Goal: Transaction & Acquisition: Purchase product/service

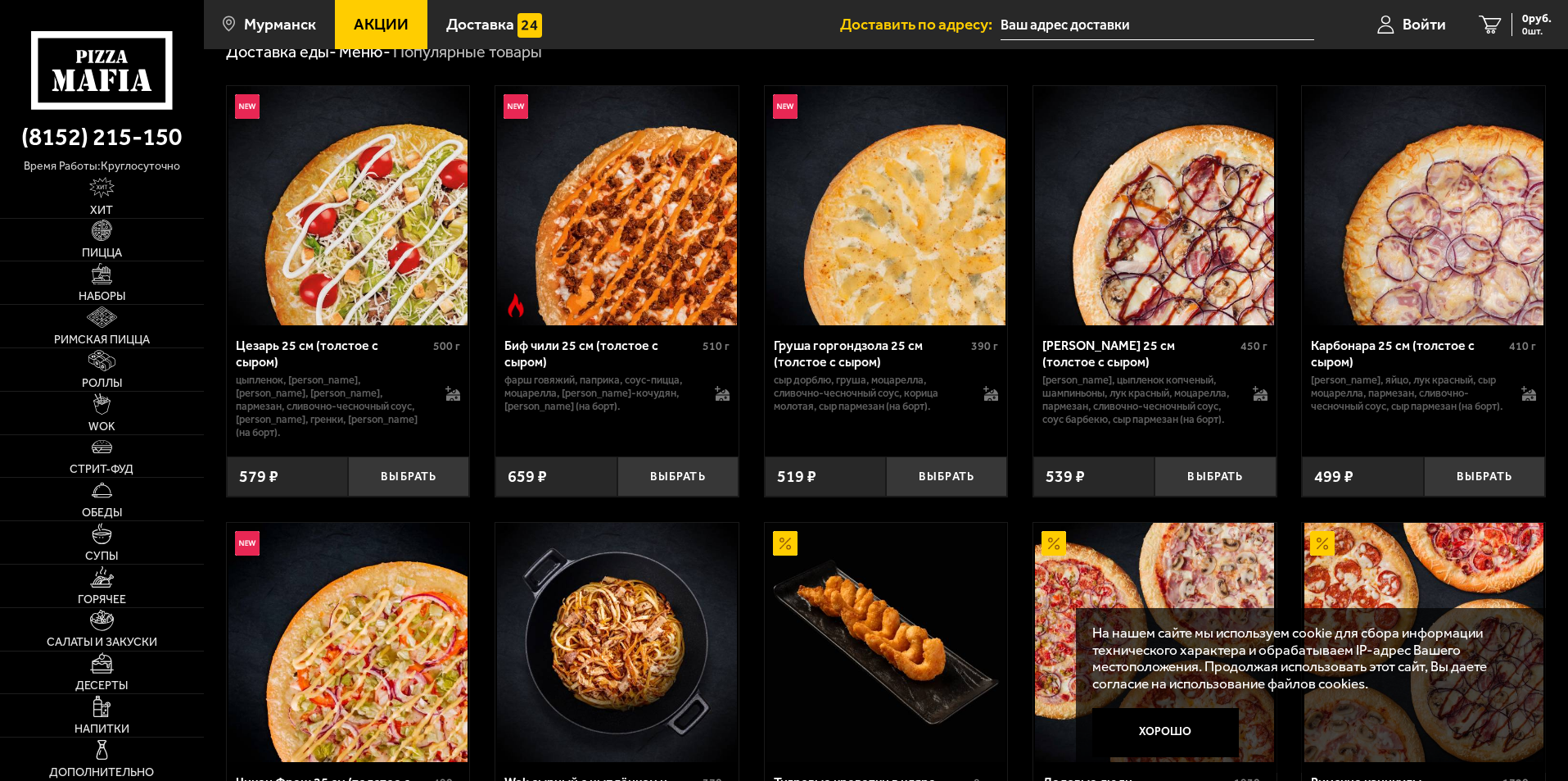
scroll to position [410, 0]
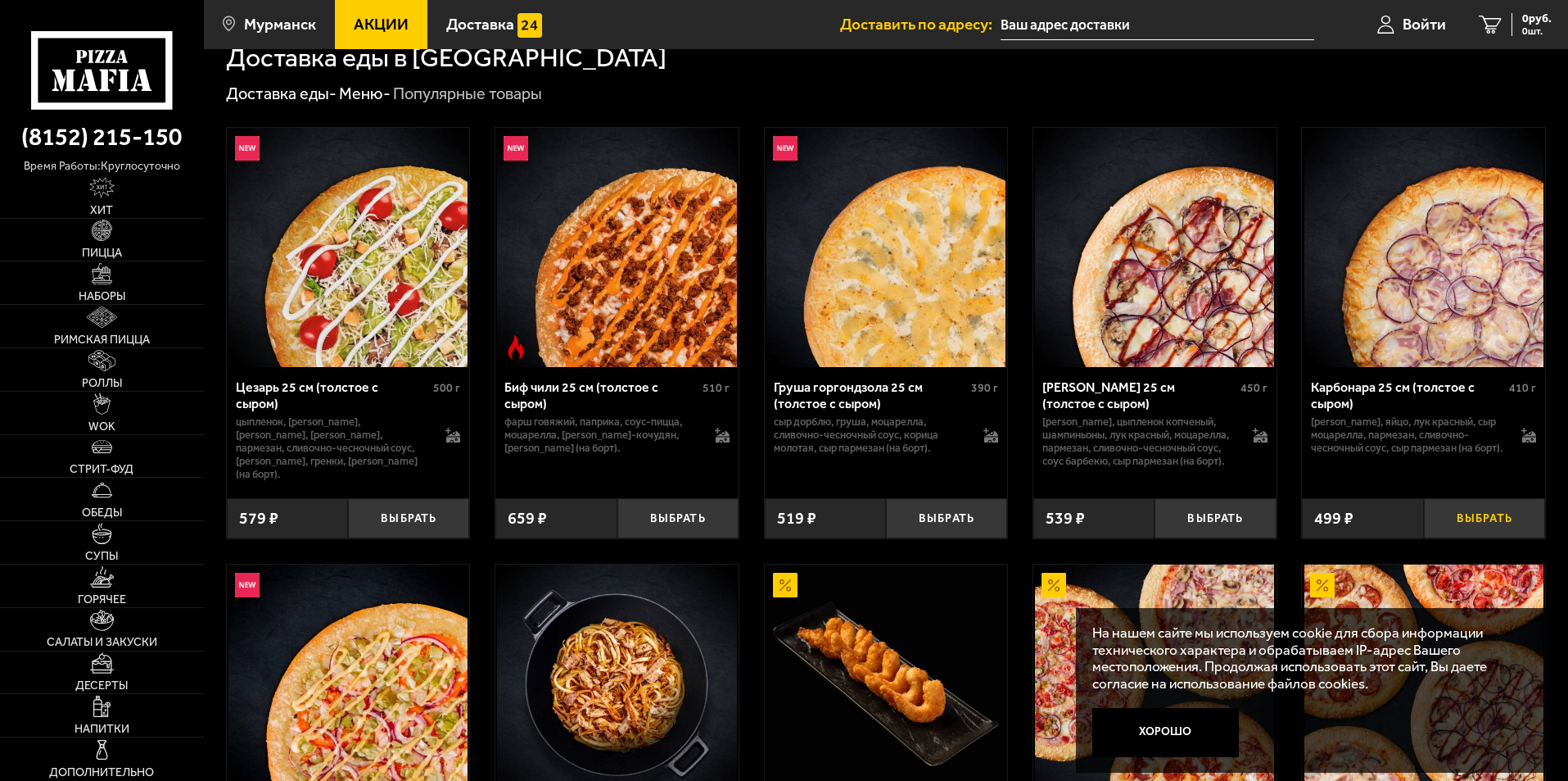
click at [1474, 504] on button "Выбрать" at bounding box center [1485, 518] width 121 height 40
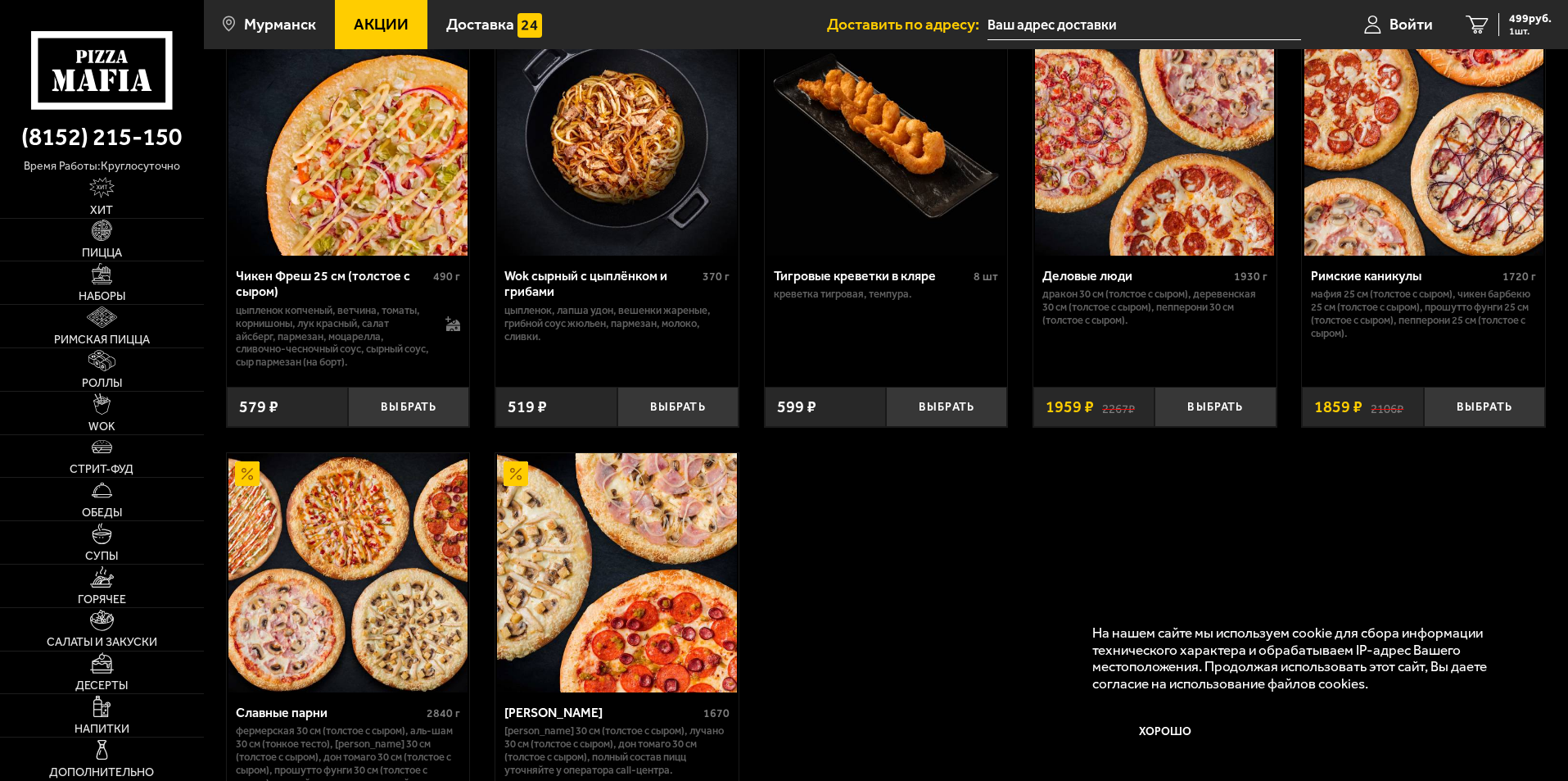
scroll to position [737, 0]
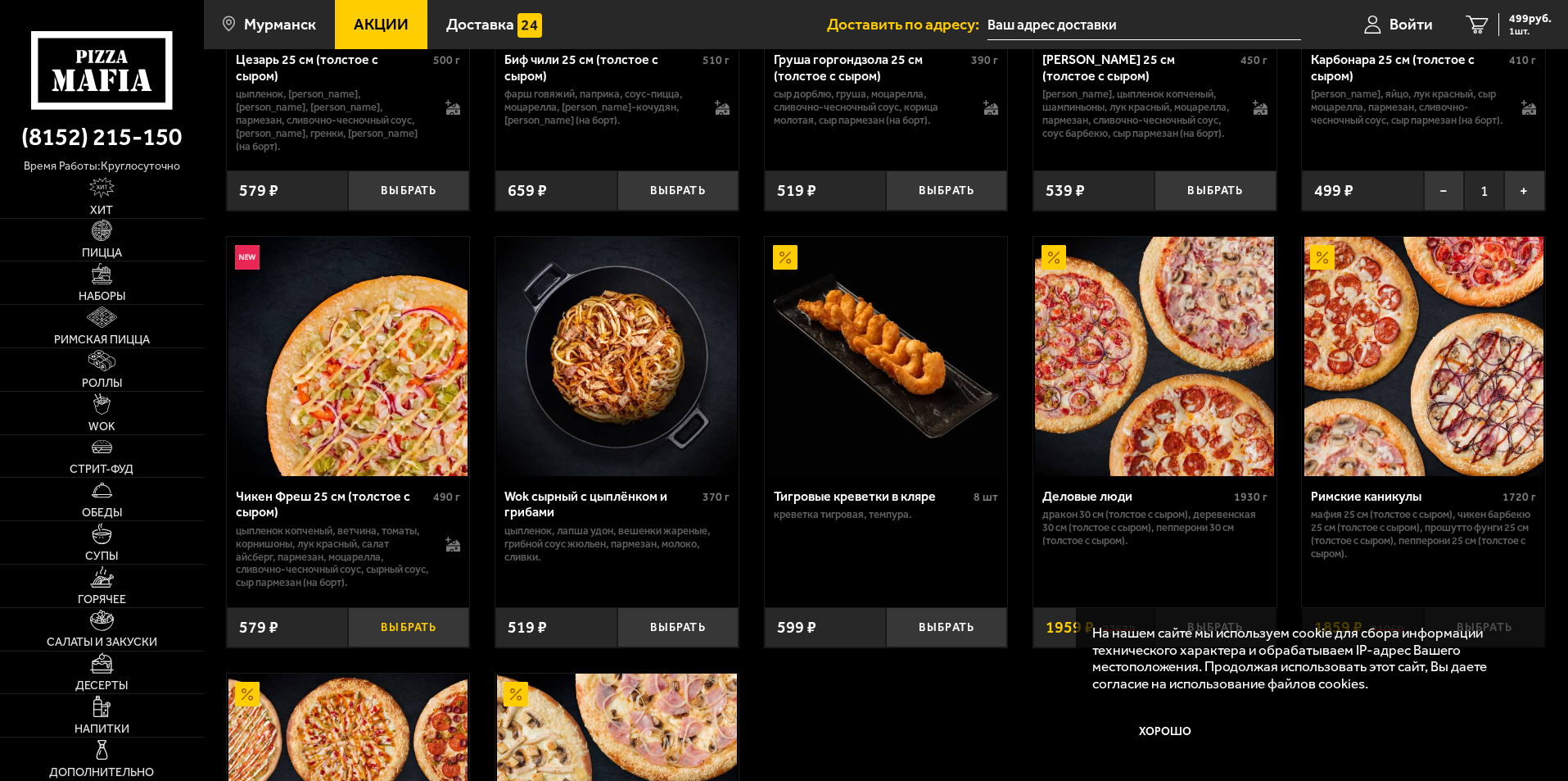
click at [400, 611] on button "Выбрать" at bounding box center [409, 627] width 121 height 40
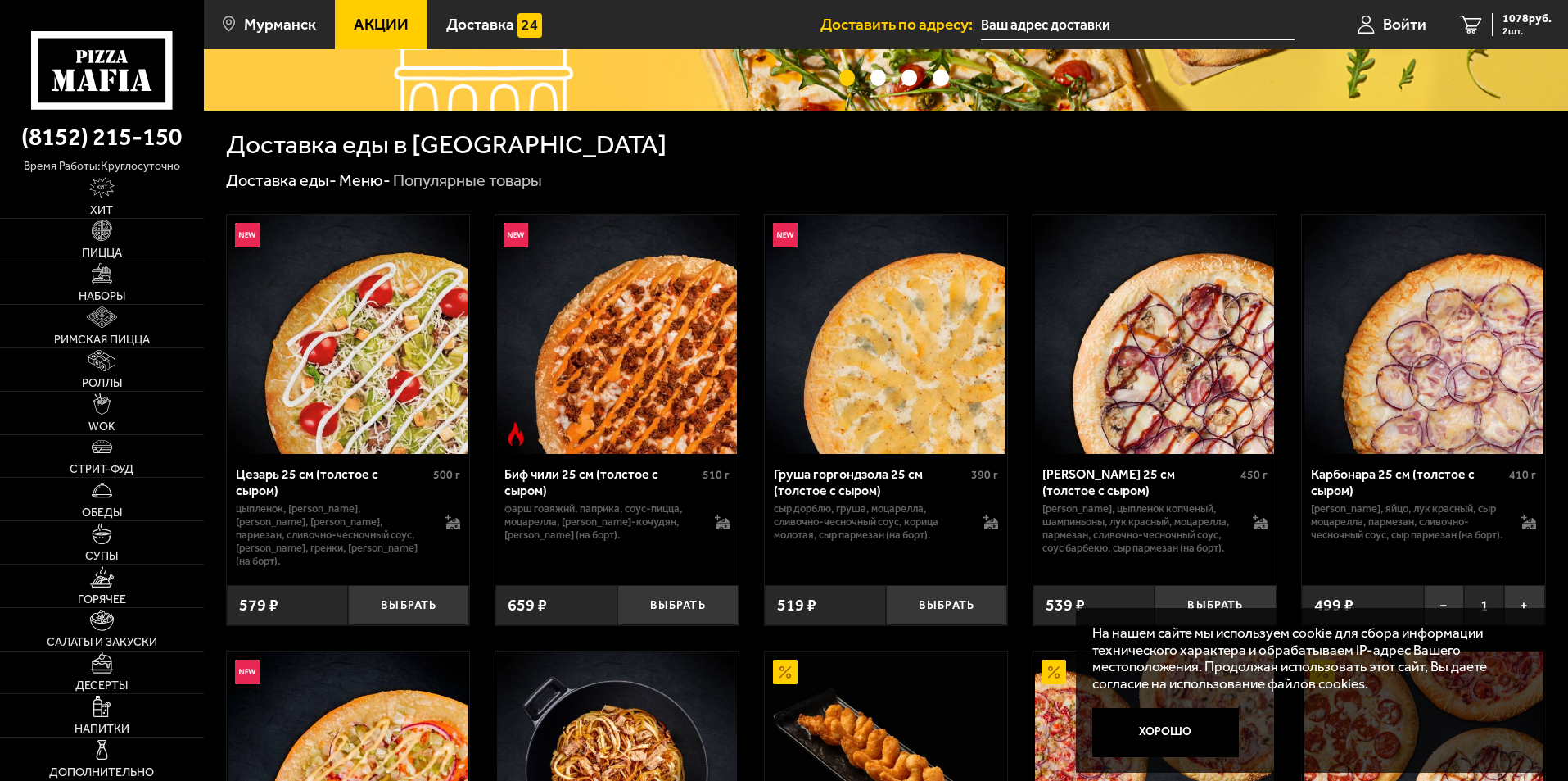
scroll to position [410, 0]
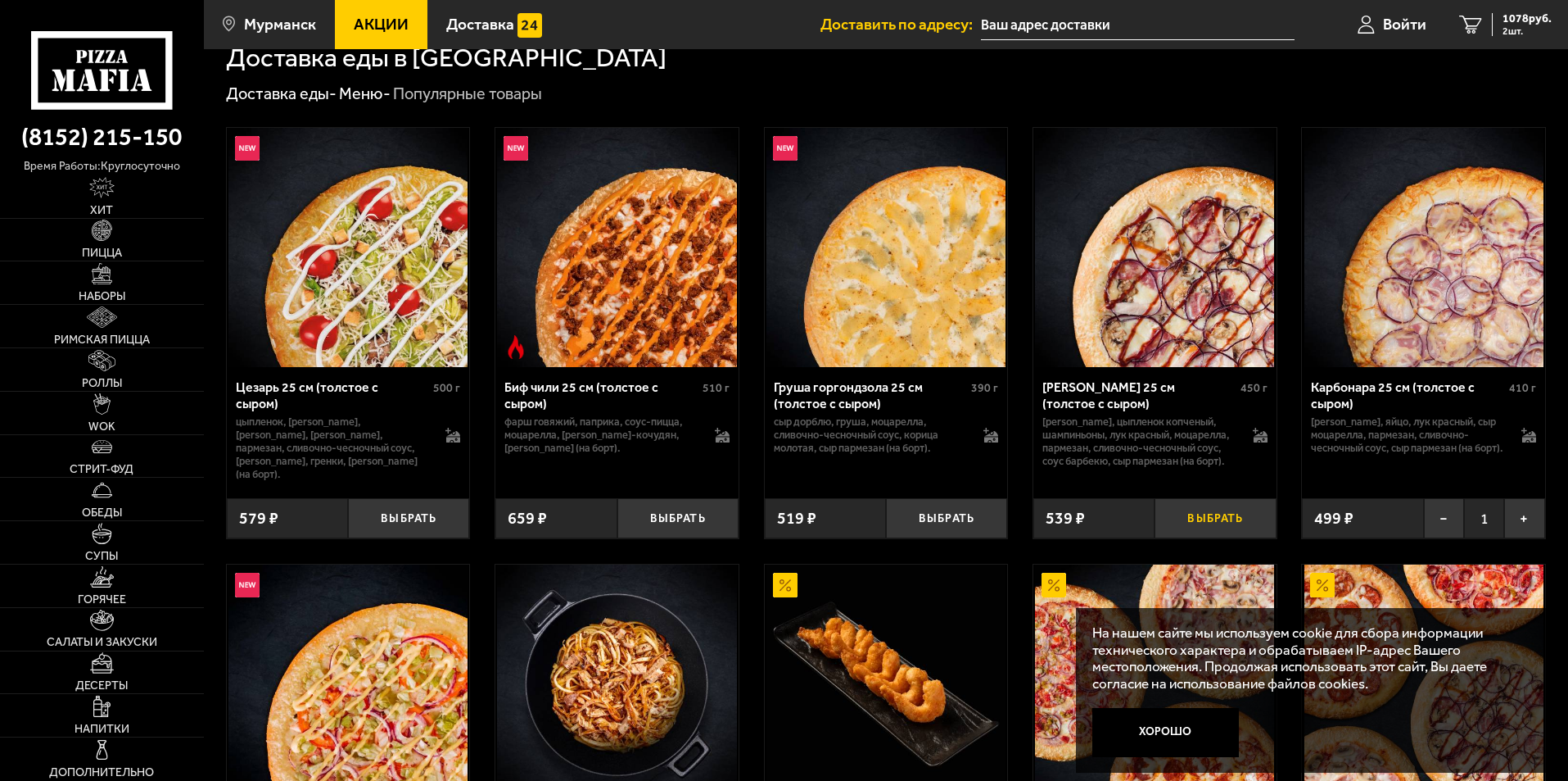
click at [1216, 498] on button "Выбрать" at bounding box center [1215, 518] width 121 height 40
click at [1471, 25] on icon "3" at bounding box center [1470, 25] width 23 height 19
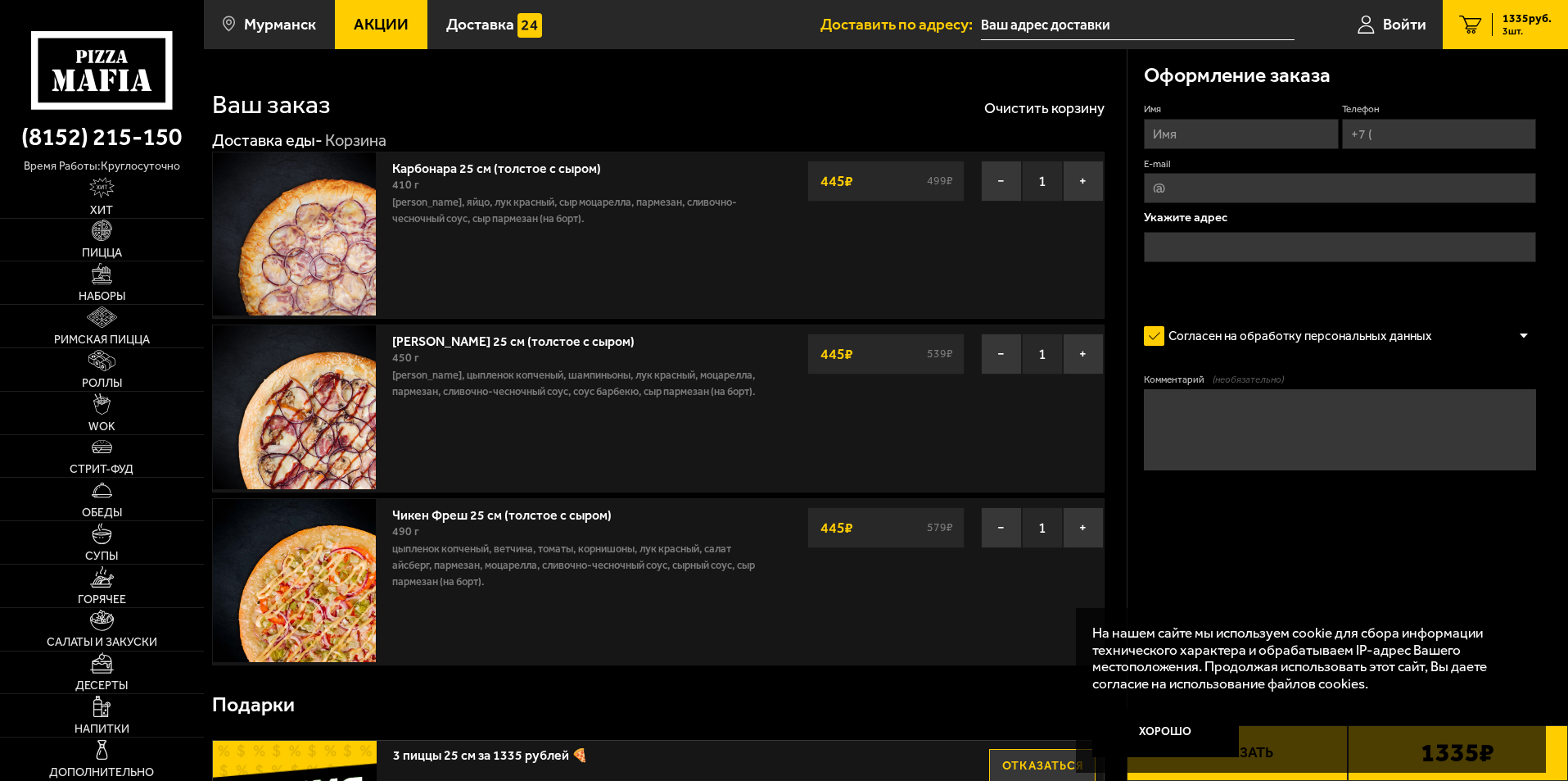
click at [1195, 134] on input "Имя" at bounding box center [1241, 134] width 194 height 30
type input "[PERSON_NAME]"
click at [1376, 135] on input "+7 (" at bounding box center [1439, 134] width 194 height 30
click at [1377, 134] on input "+7 (9" at bounding box center [1439, 134] width 194 height 30
click at [1409, 187] on input "E-mail" at bounding box center [1340, 188] width 393 height 30
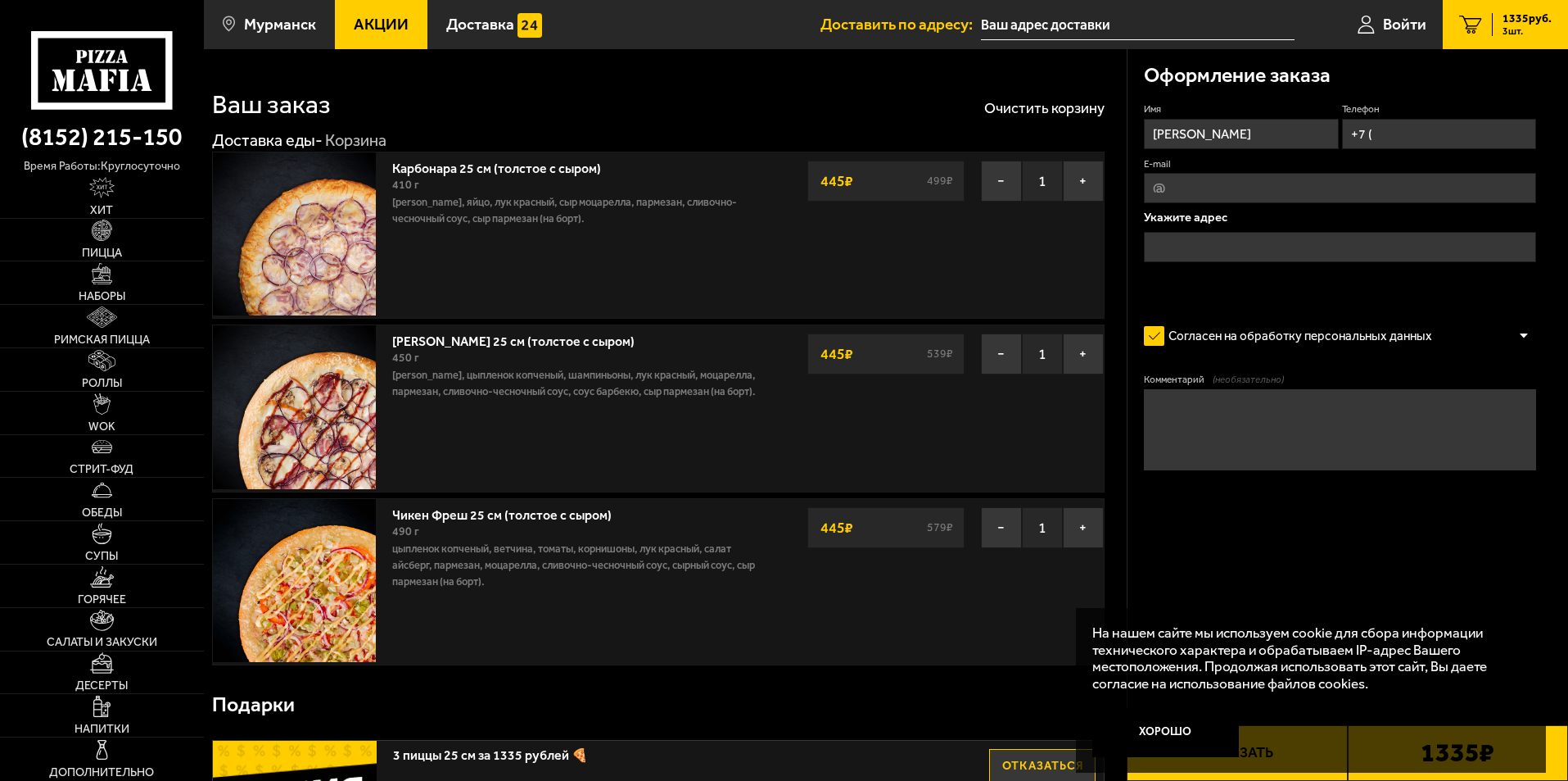
click at [1417, 131] on input "+7 (" at bounding box center [1439, 134] width 194 height 30
type input "[PHONE_NUMBER]"
click at [1366, 177] on input "E-mail" at bounding box center [1340, 188] width 393 height 30
click at [1284, 245] on input "text" at bounding box center [1340, 247] width 393 height 30
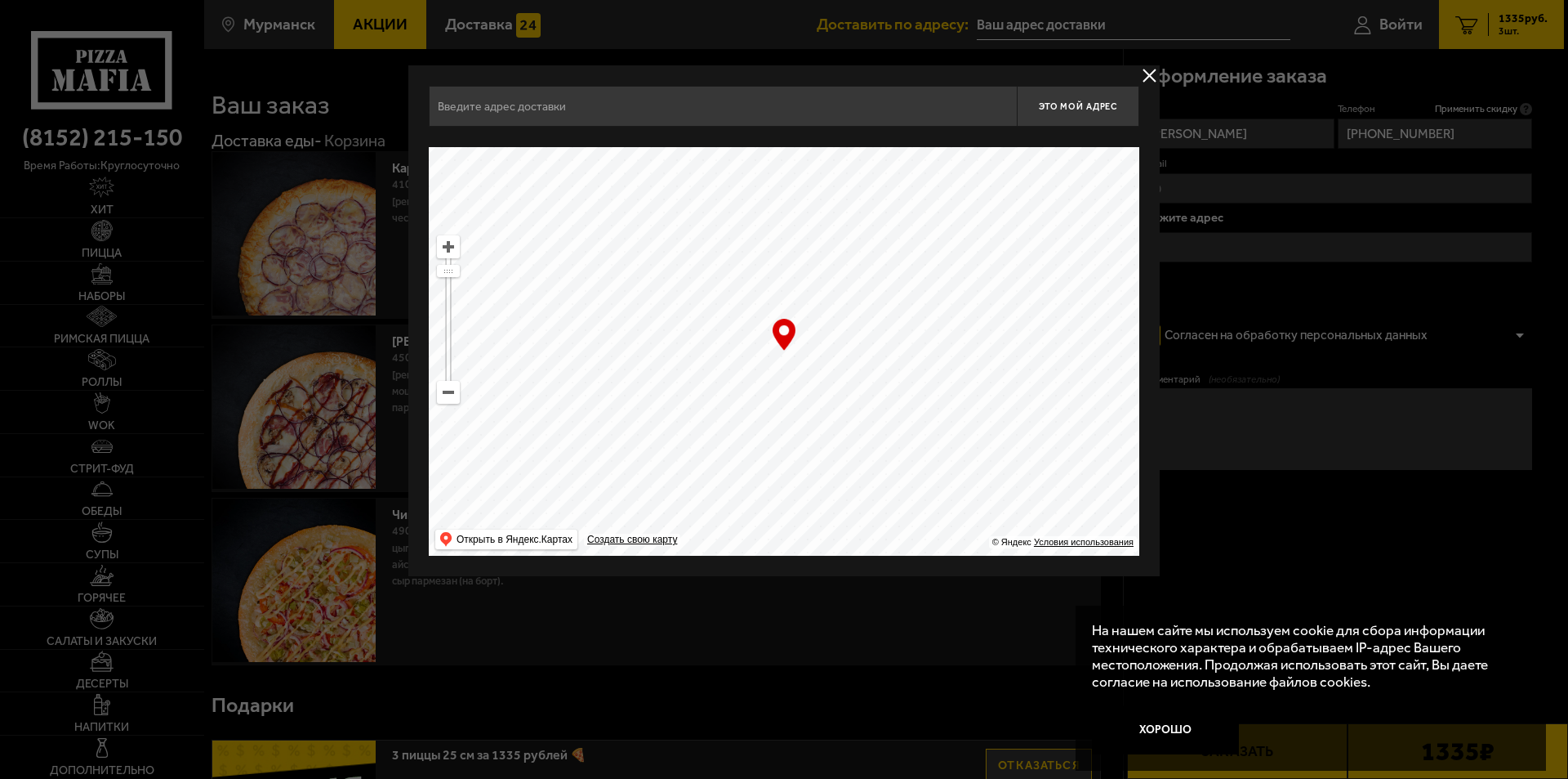
click at [682, 101] on input "text" at bounding box center [723, 106] width 589 height 41
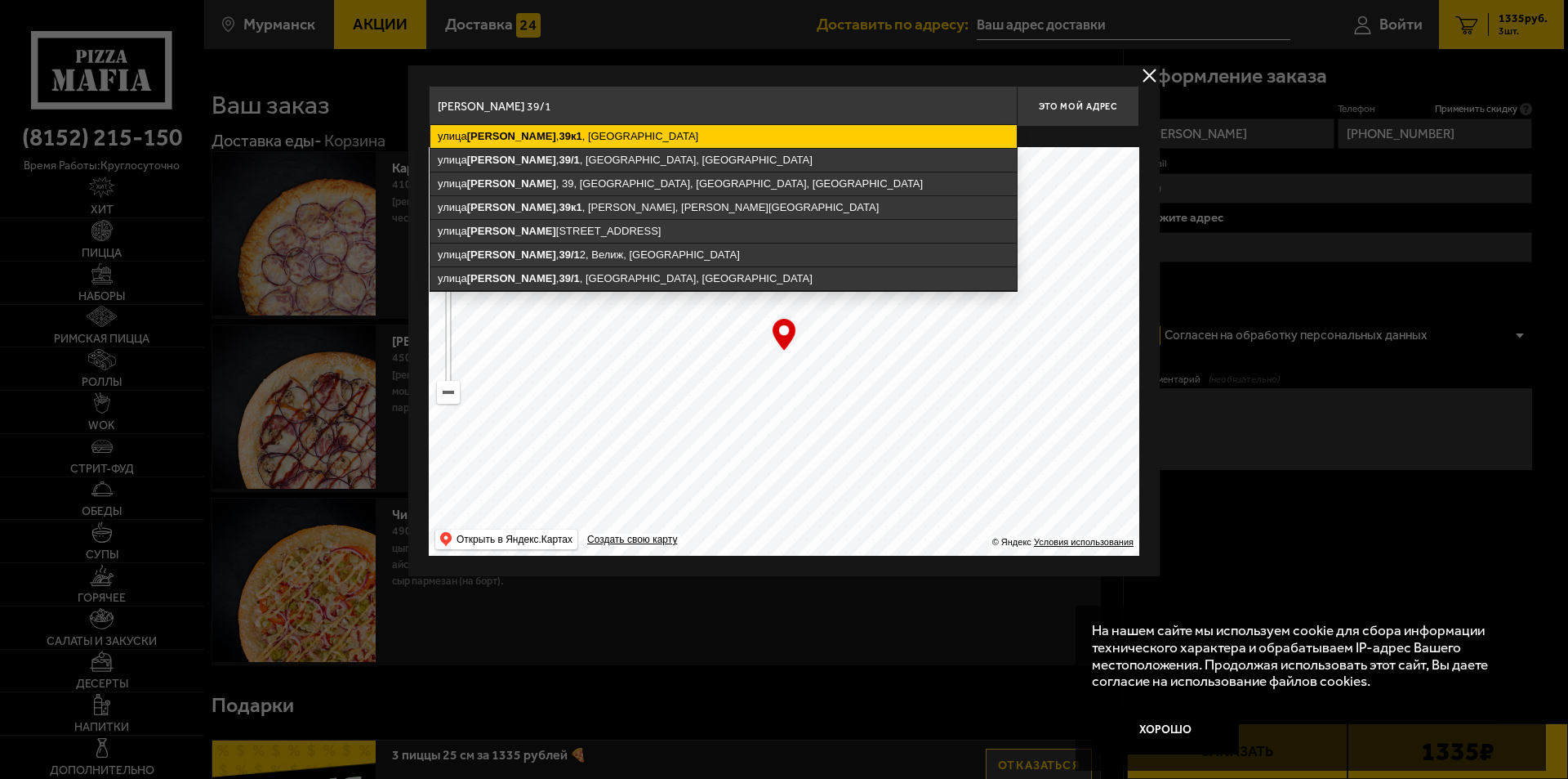
click at [601, 136] on ymaps "[STREET_ADDRESS][PERSON_NAME]" at bounding box center [724, 136] width 587 height 23
type input "[GEOGRAPHIC_DATA], [STREET_ADDRESS][PERSON_NAME]"
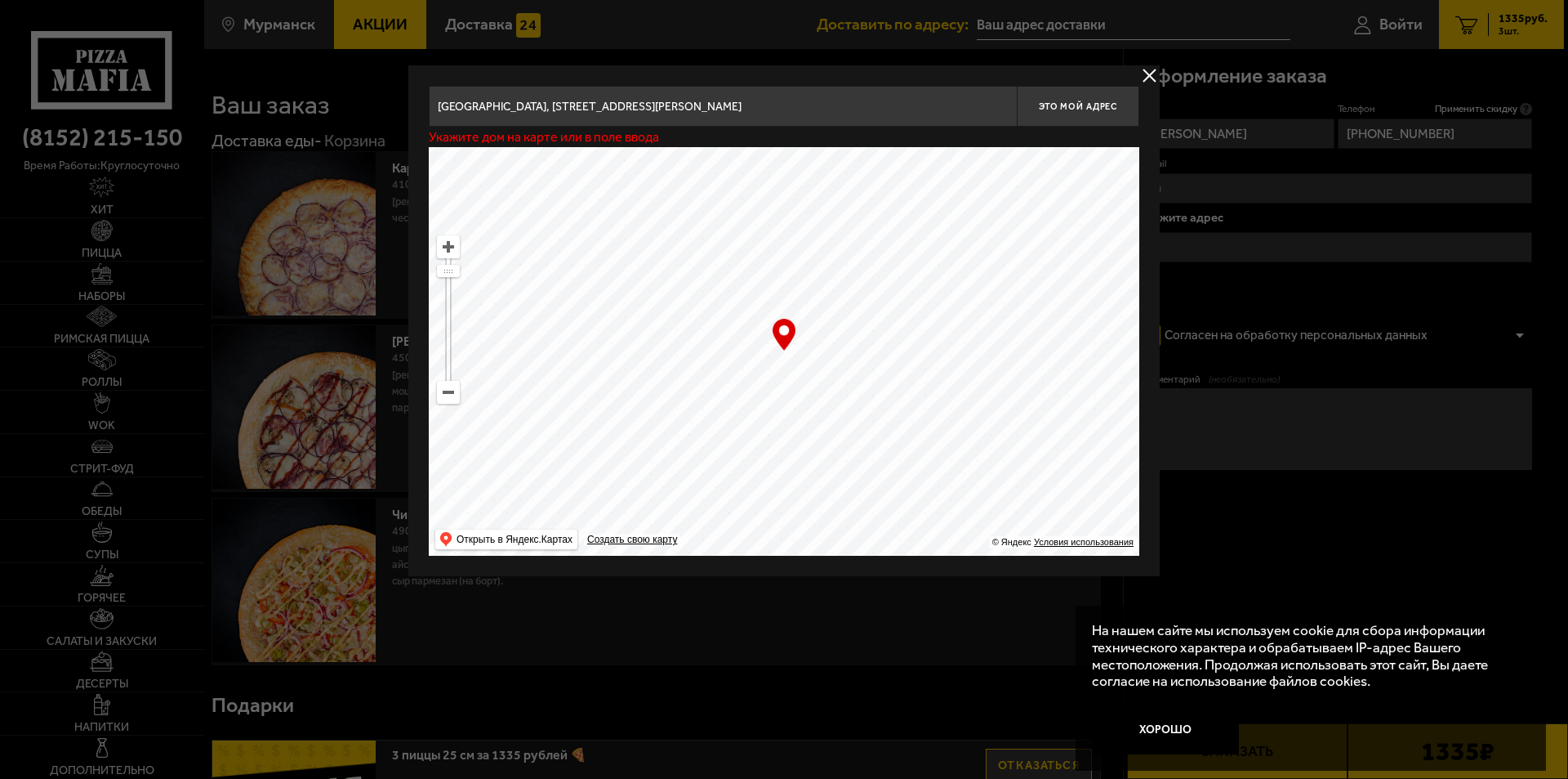
type input "[STREET_ADDRESS][PERSON_NAME]"
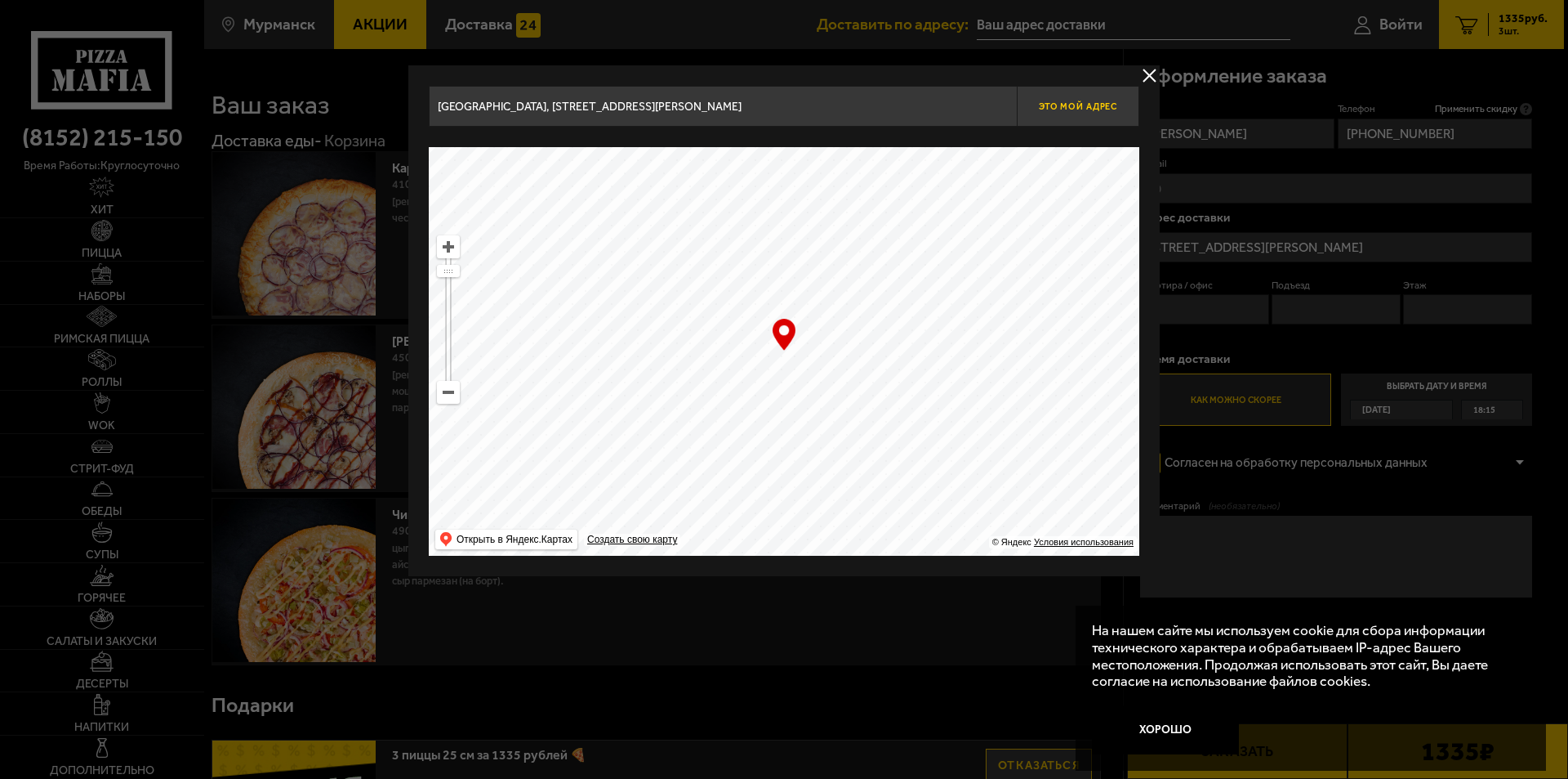
click at [1084, 116] on button "Это мой адрес" at bounding box center [1078, 106] width 122 height 41
type input "[STREET_ADDRESS][PERSON_NAME]"
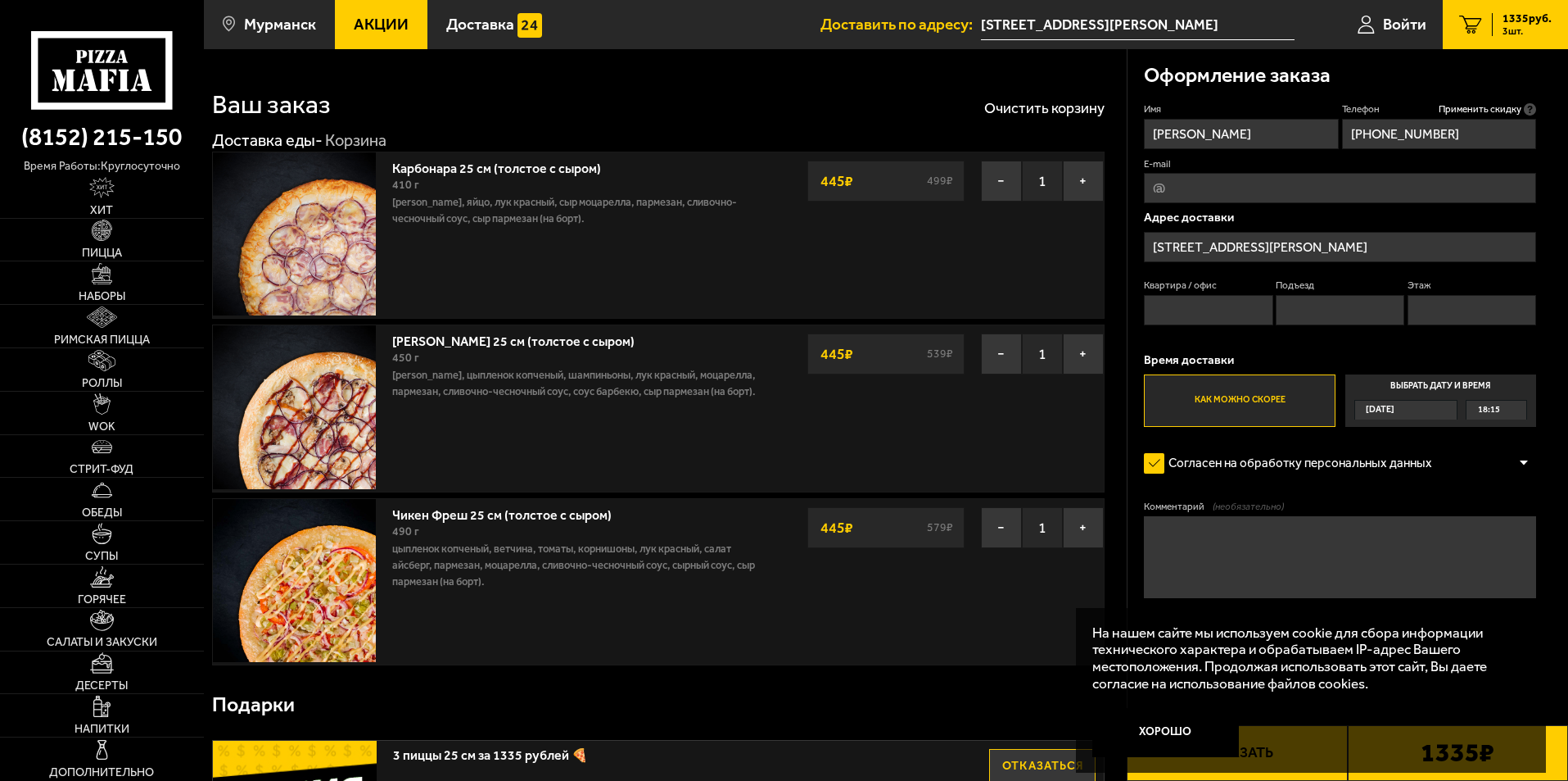
click at [1167, 313] on input "Квартира / офис" at bounding box center [1208, 310] width 129 height 30
click at [1420, 307] on input "Этаж" at bounding box center [1472, 310] width 129 height 30
type input "2"
click at [1395, 309] on input "Подъезд" at bounding box center [1340, 310] width 129 height 30
type input "1"
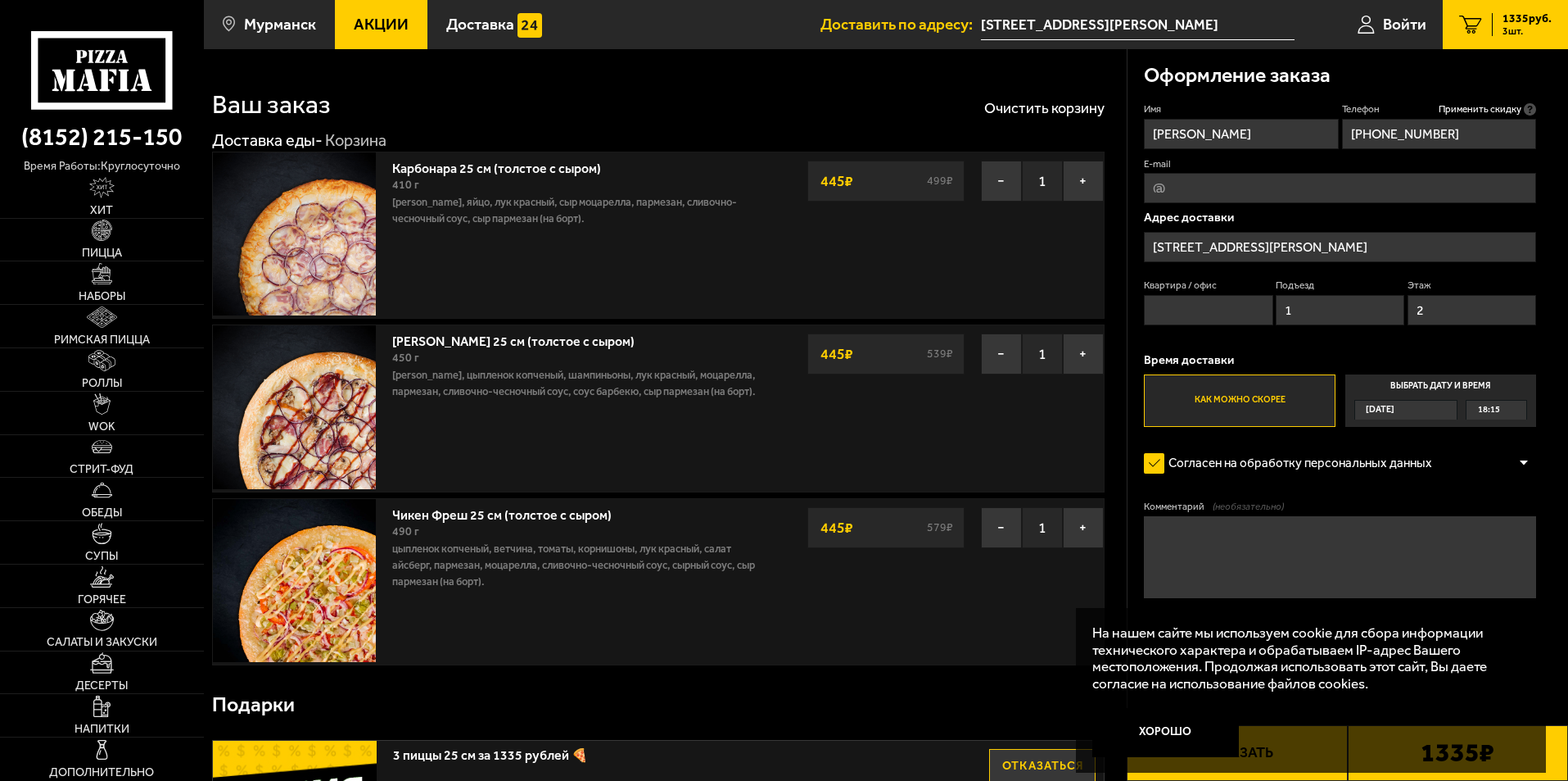
click at [1237, 315] on input "Квартира / офис" at bounding box center [1208, 310] width 129 height 30
click at [1443, 387] on label "Выбрать дату и время [DATE] 18:15" at bounding box center [1440, 400] width 191 height 52
click at [0, 0] on input "Выбрать дату и время [DATE] 18:15" at bounding box center [0, 0] width 0 height 0
click at [1441, 413] on div "[DATE]" at bounding box center [1398, 410] width 86 height 19
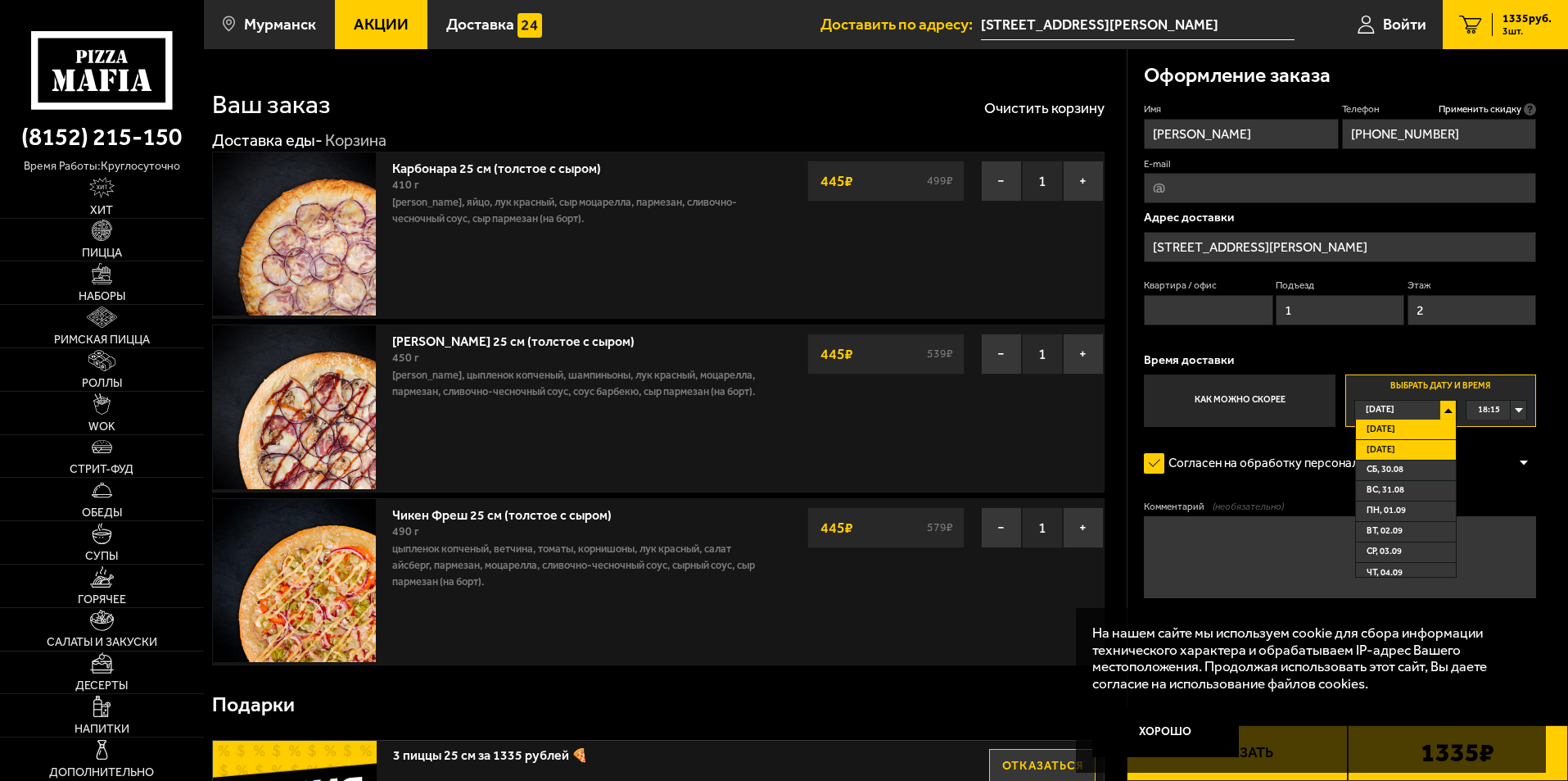
click at [1420, 450] on li "[DATE]" at bounding box center [1406, 451] width 100 height 21
click at [1515, 410] on div "00:00" at bounding box center [1496, 410] width 60 height 19
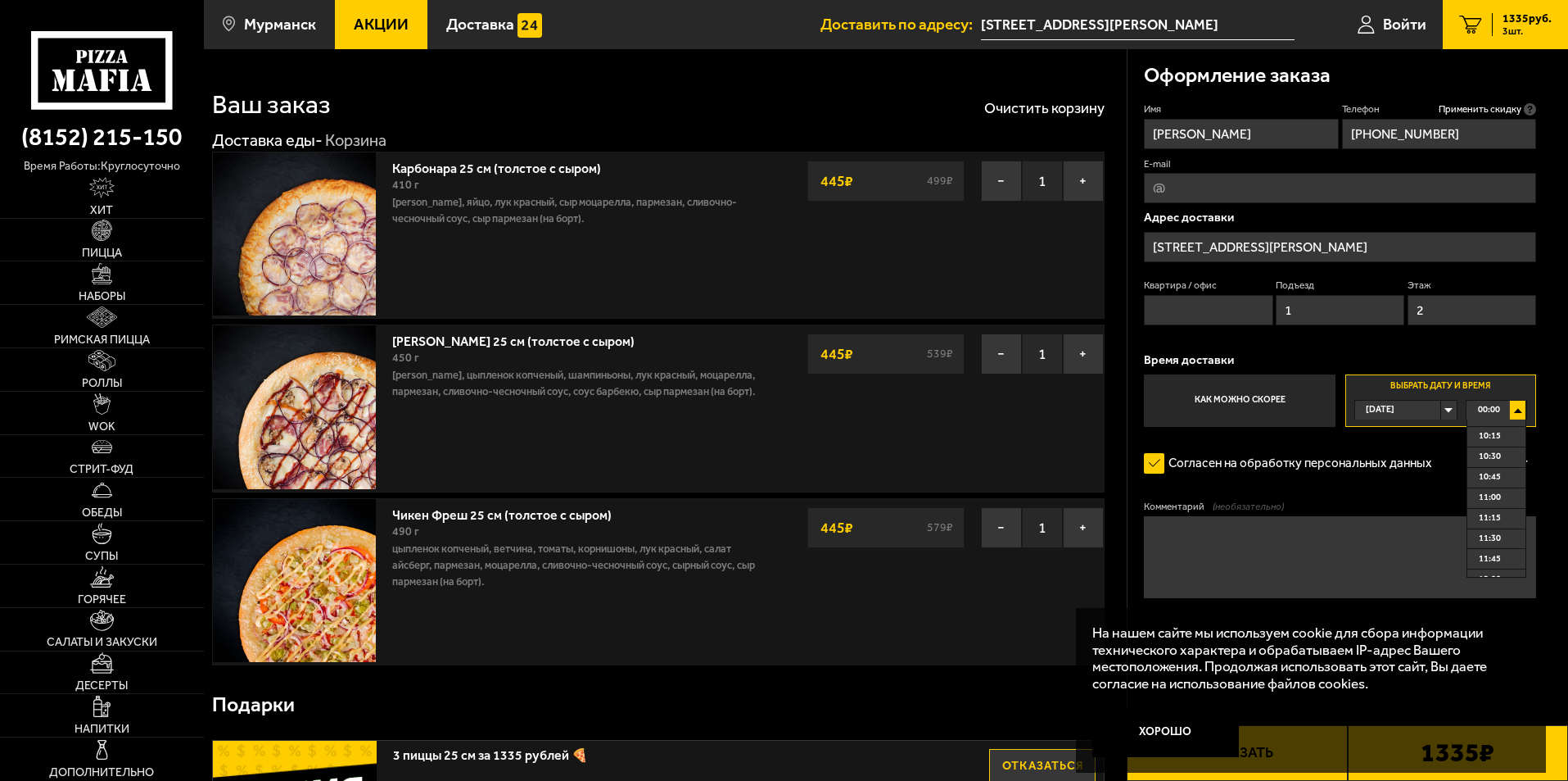
scroll to position [829, 0]
click at [1520, 413] on div "00:00" at bounding box center [1496, 410] width 60 height 19
click at [1518, 414] on div "00:00" at bounding box center [1496, 410] width 60 height 19
click at [1485, 495] on span "10:30" at bounding box center [1489, 493] width 22 height 19
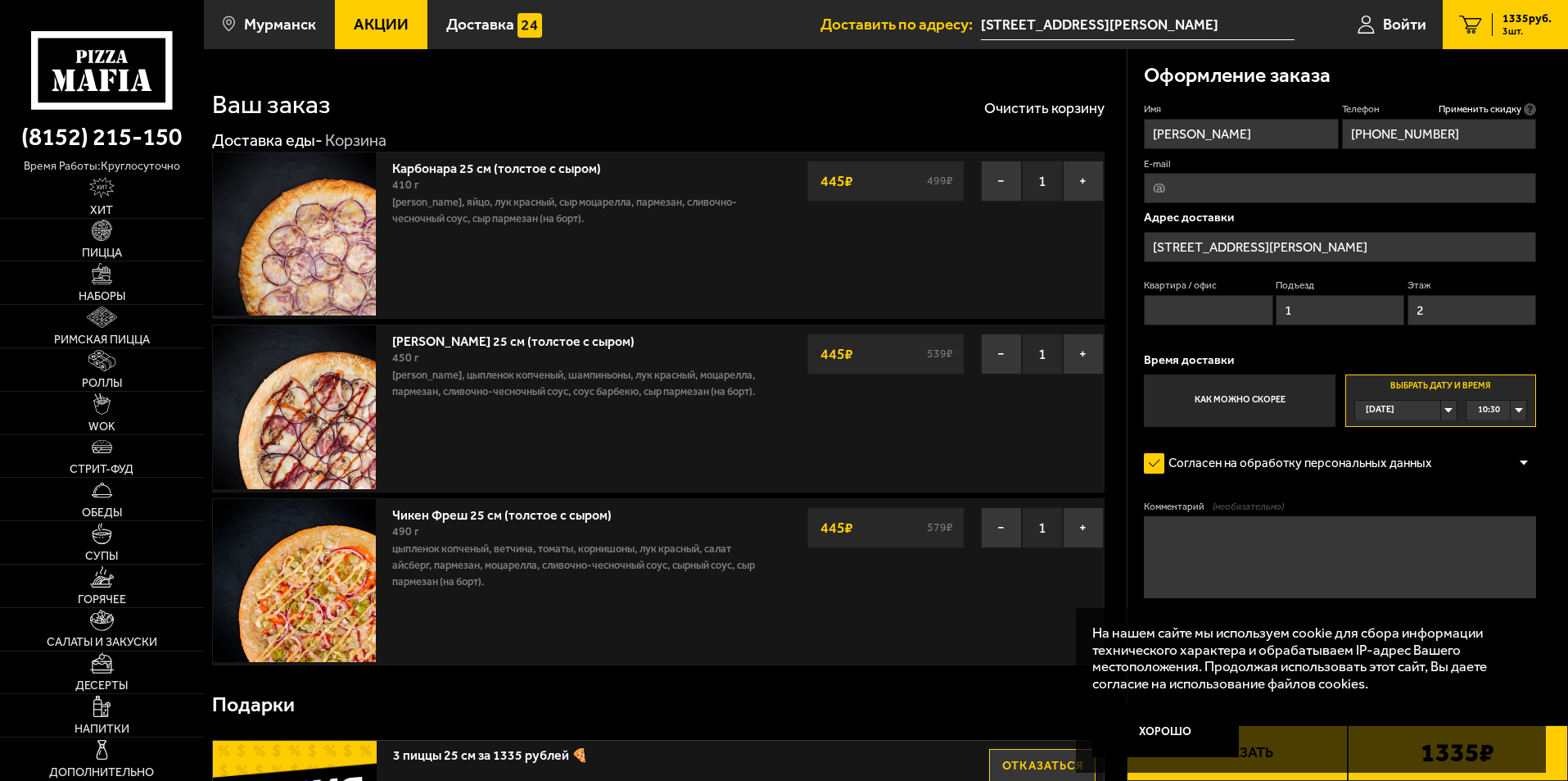
click at [1190, 523] on textarea "Комментарий (необязательно)" at bounding box center [1340, 557] width 393 height 82
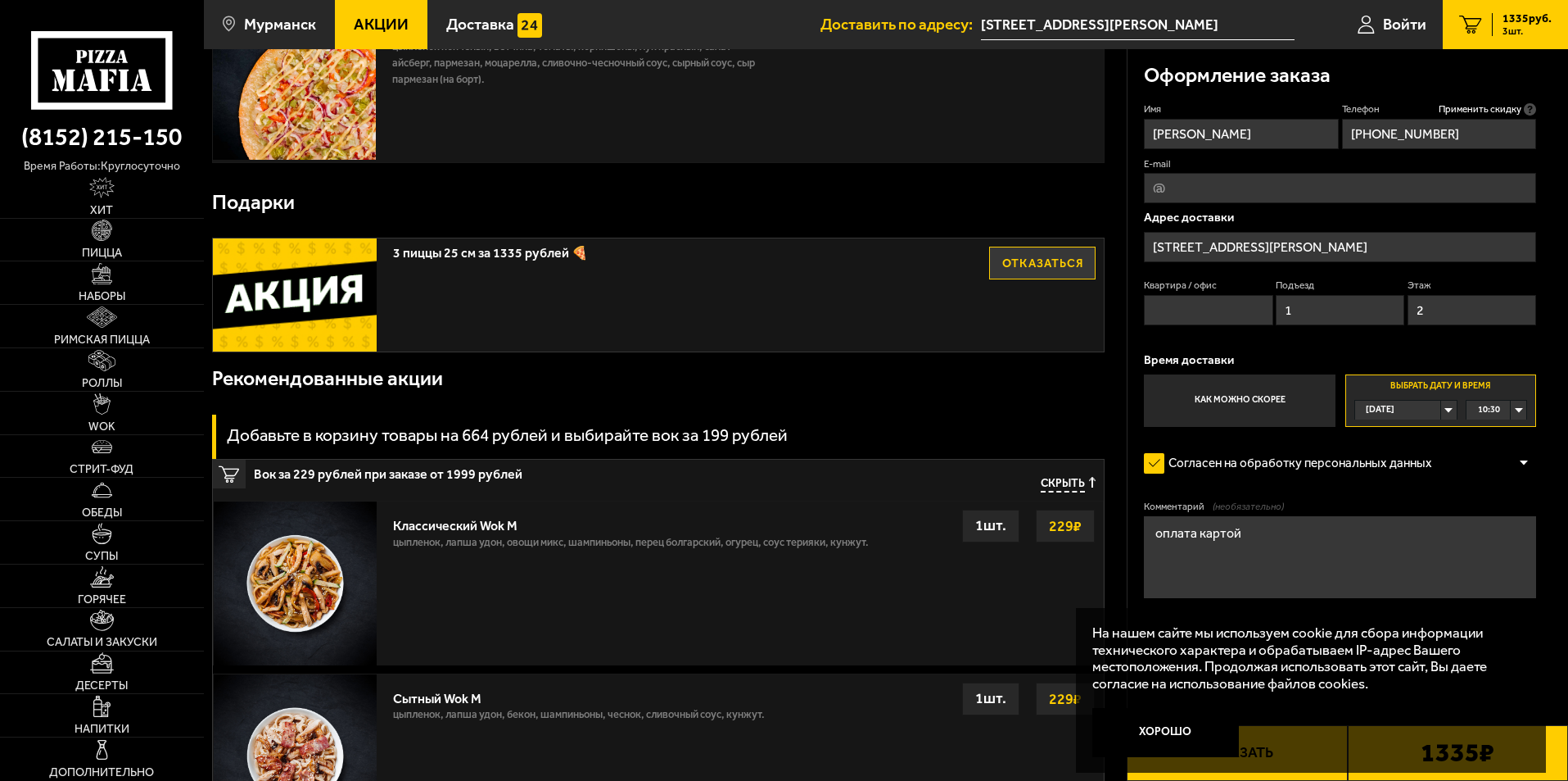
scroll to position [573, 0]
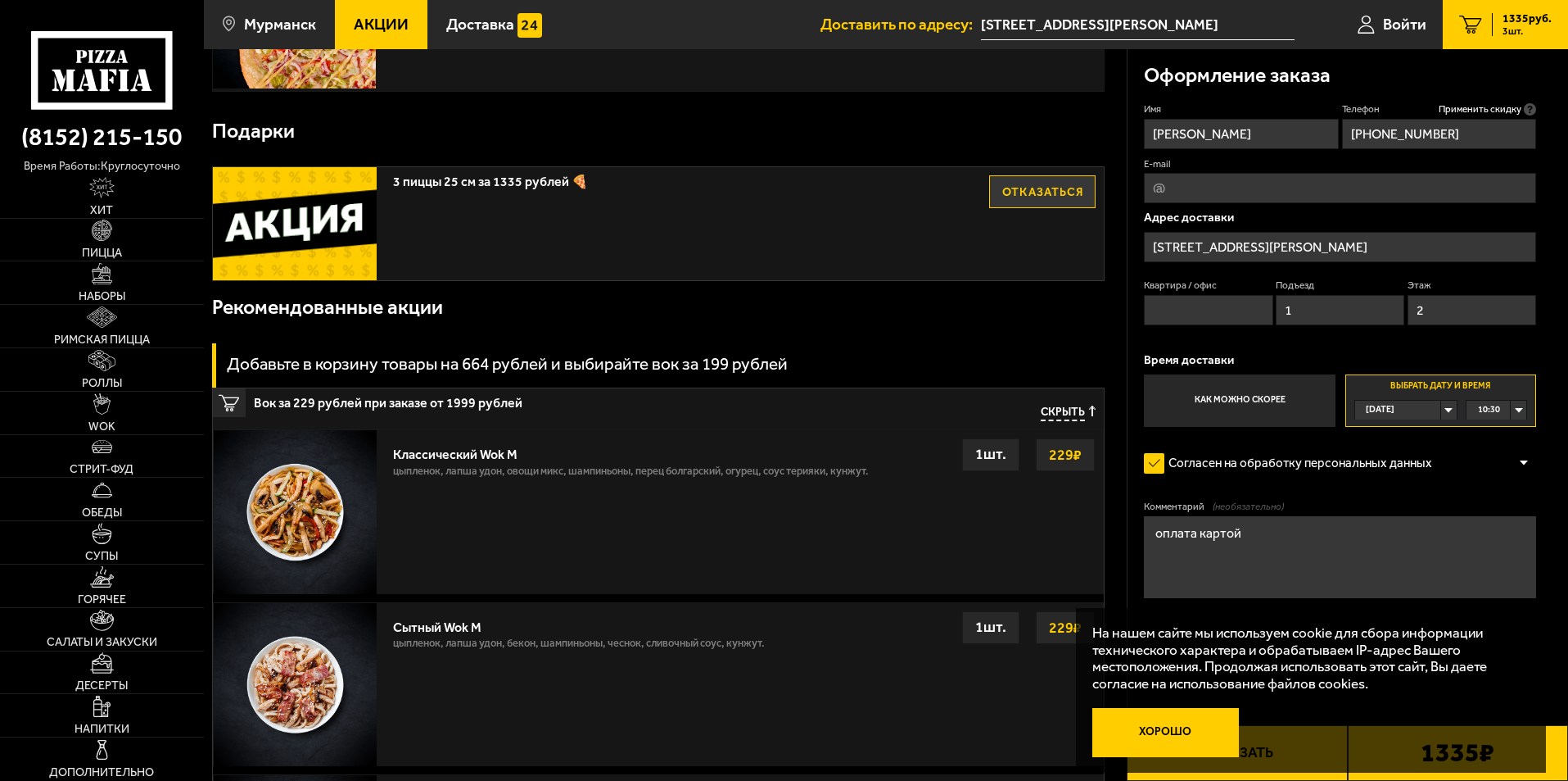
type textarea "оплата картой"
click at [1190, 740] on button "Хорошо" at bounding box center [1166, 733] width 147 height 49
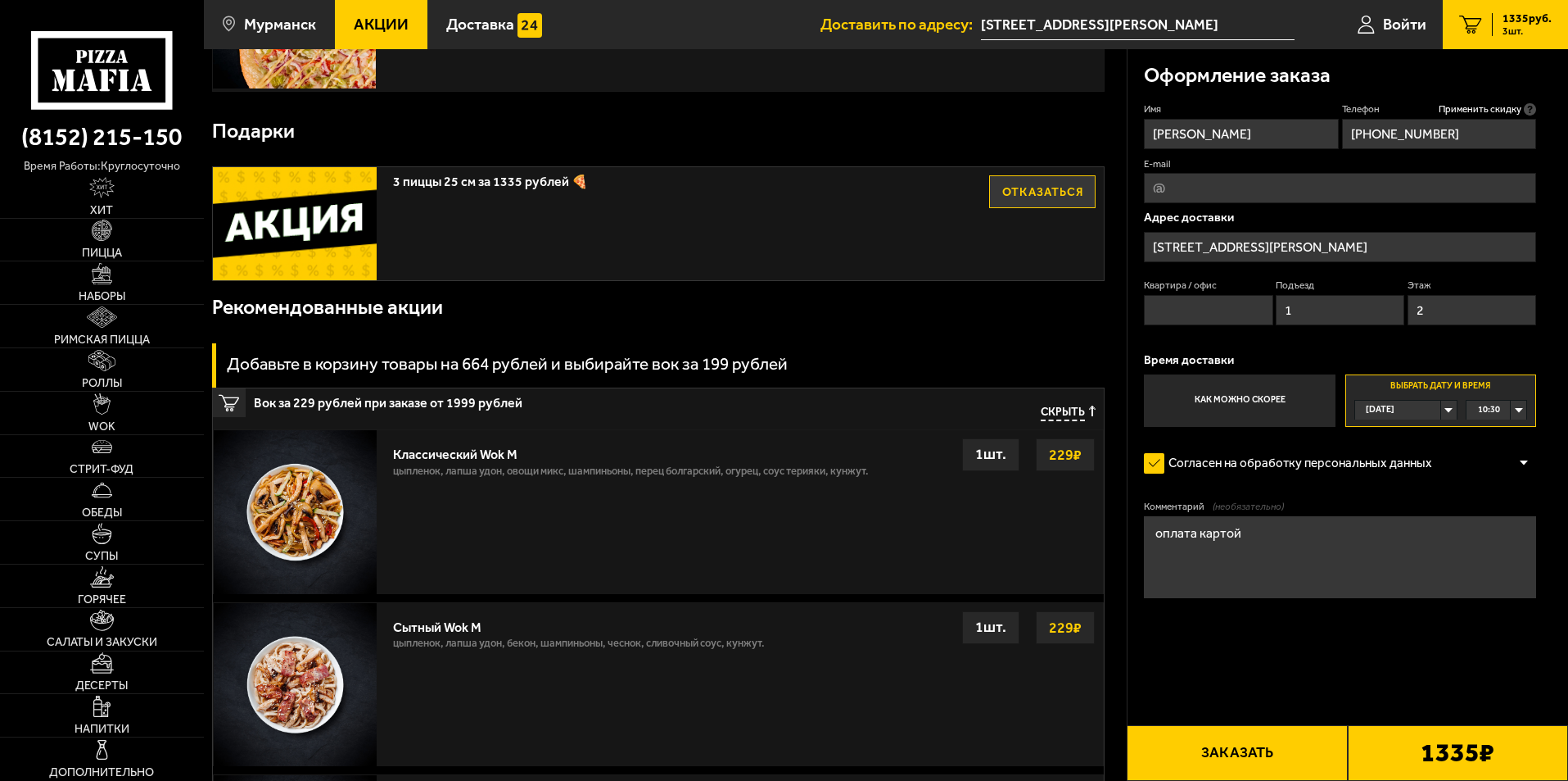
click at [1208, 749] on button "Заказать" at bounding box center [1237, 753] width 220 height 56
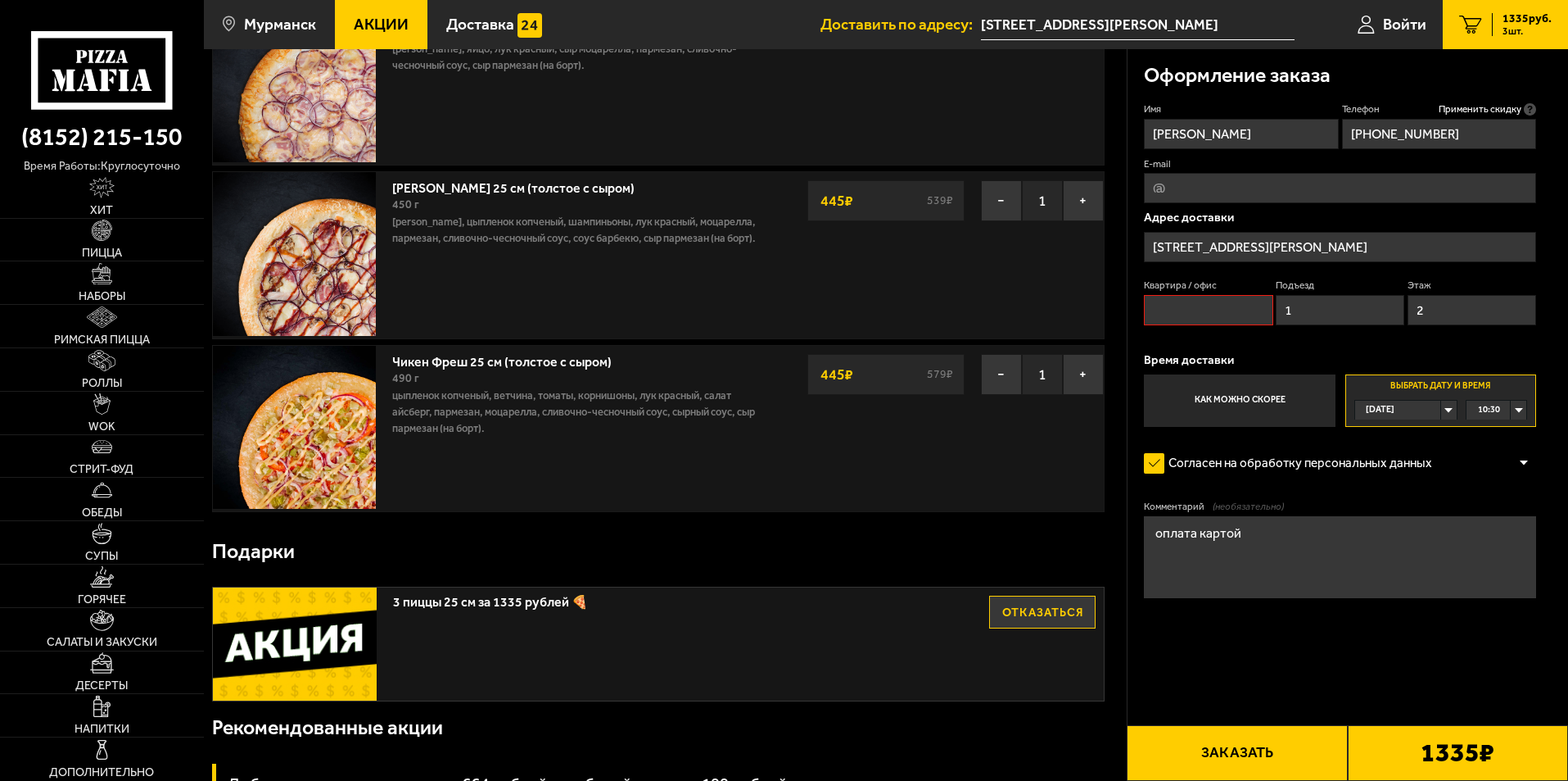
scroll to position [139, 0]
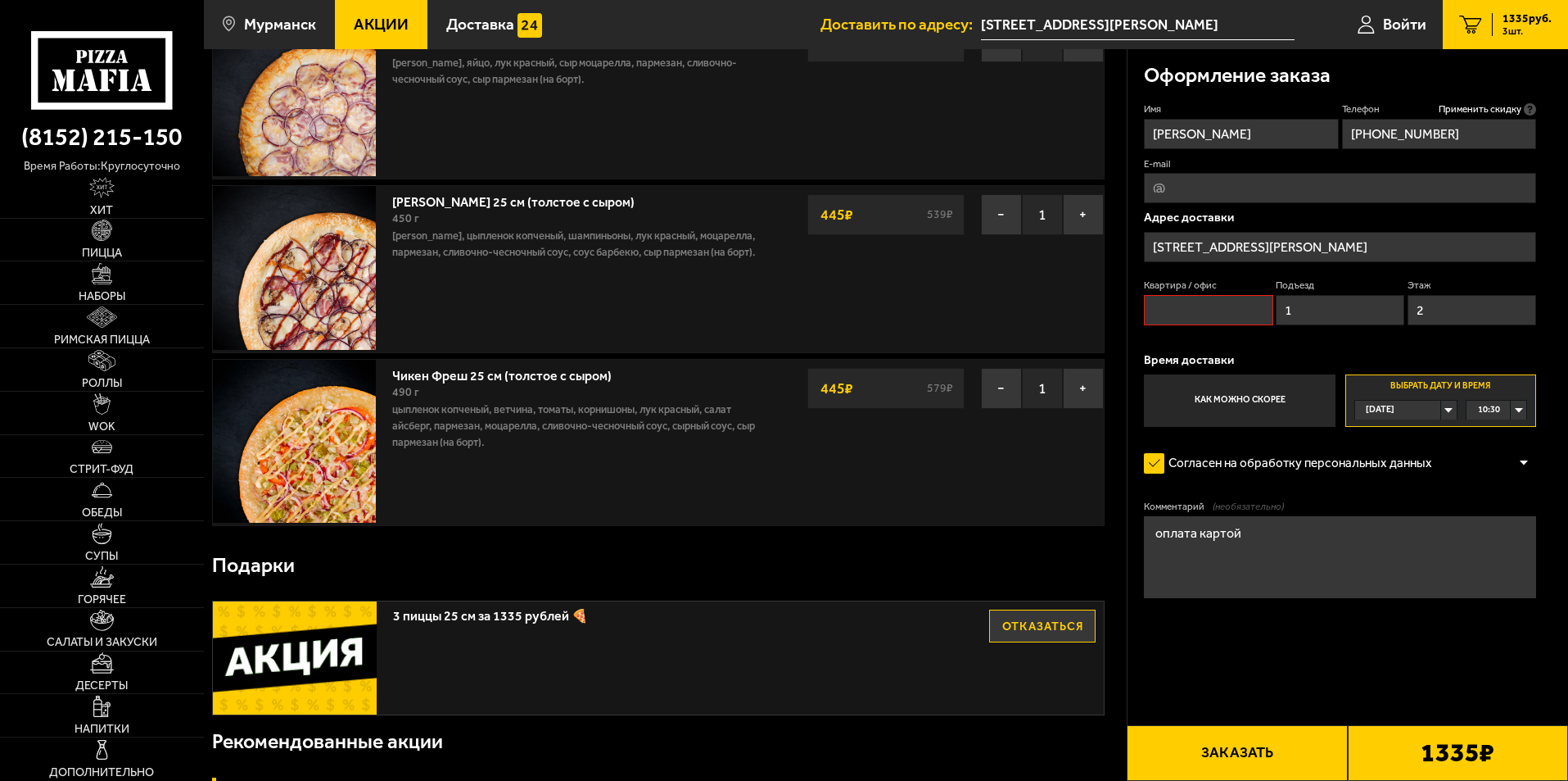
click at [1267, 755] on button "Заказать" at bounding box center [1237, 753] width 220 height 56
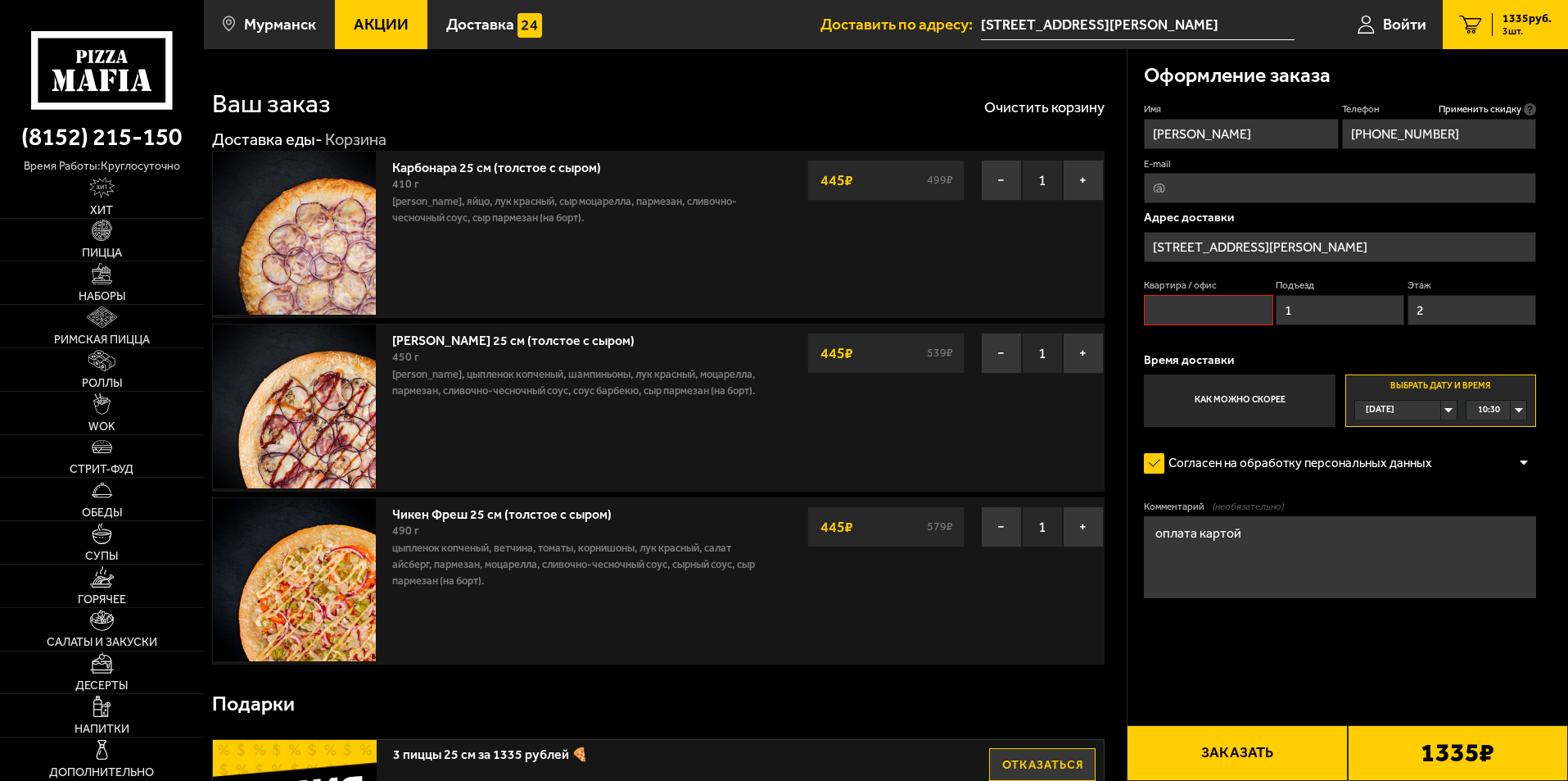
scroll to position [0, 0]
click at [1172, 316] on input "Квартира / офис" at bounding box center [1208, 310] width 129 height 30
type input "209"
click at [1280, 745] on button "Заказать" at bounding box center [1237, 753] width 220 height 56
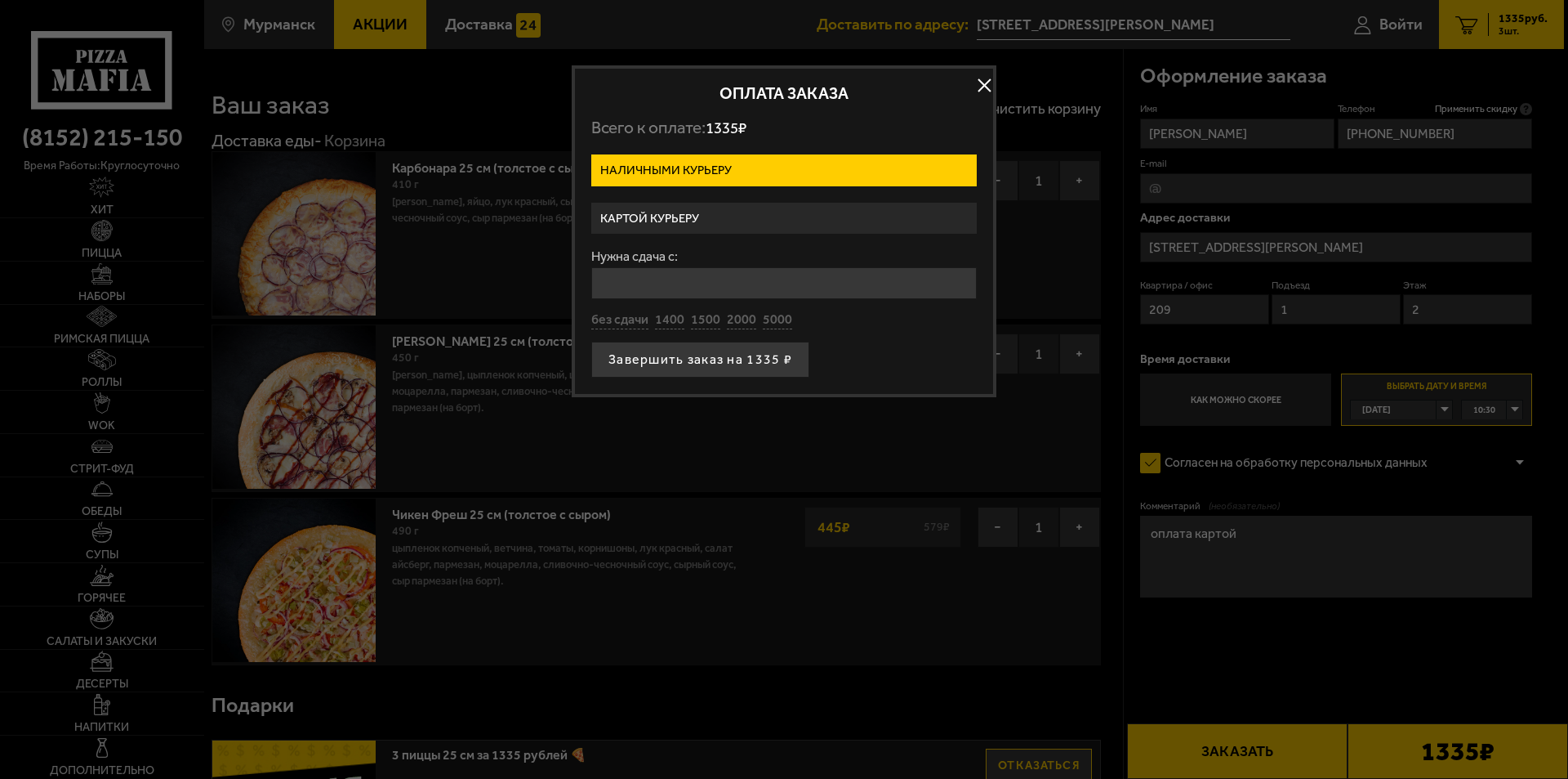
click at [669, 216] on label "Картой курьеру" at bounding box center [784, 219] width 385 height 32
click at [0, 0] on input "Картой курьеру" at bounding box center [0, 0] width 0 height 0
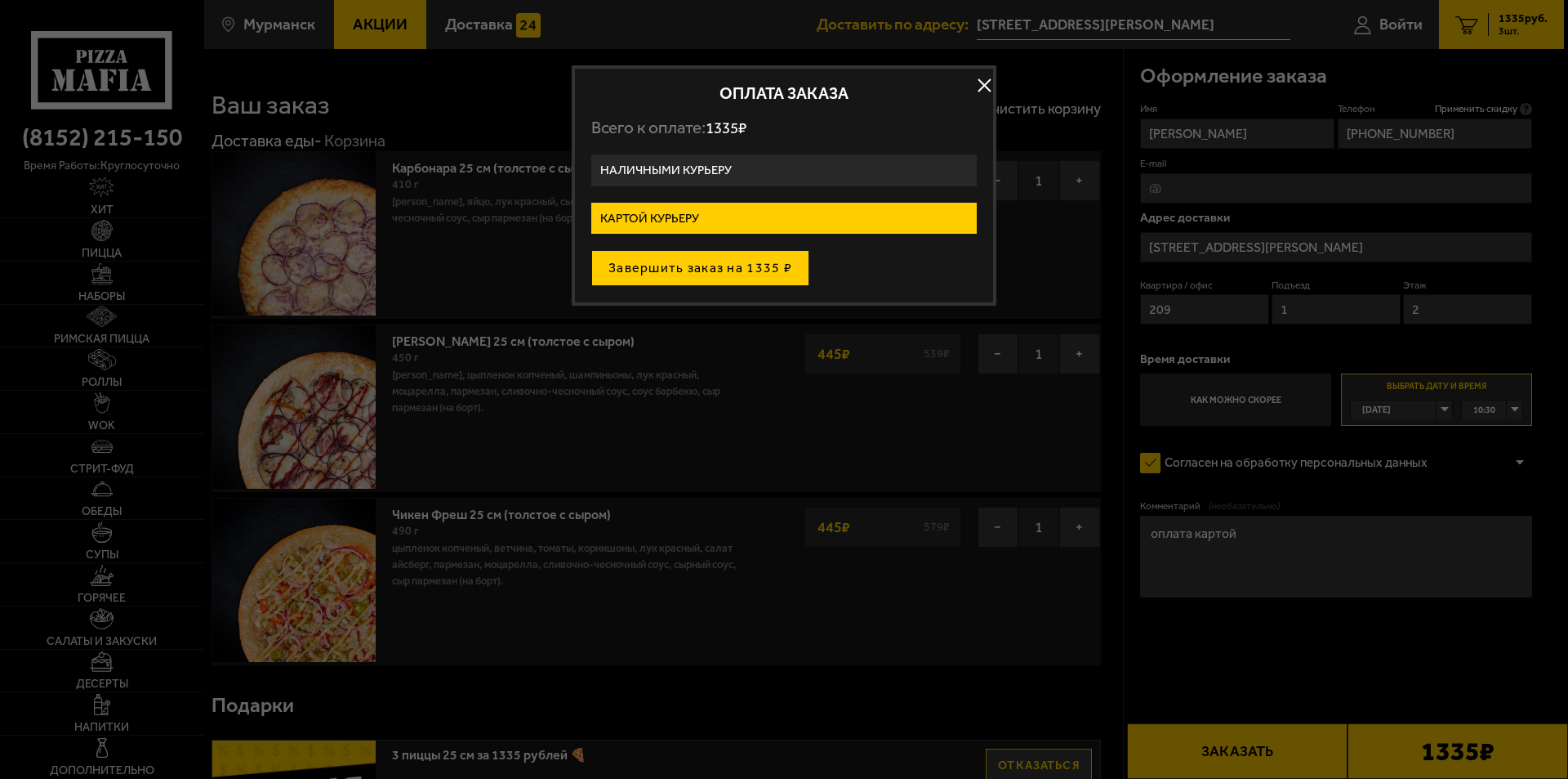
click at [667, 268] on button "Завершить заказ на 1335 ₽" at bounding box center [700, 268] width 218 height 36
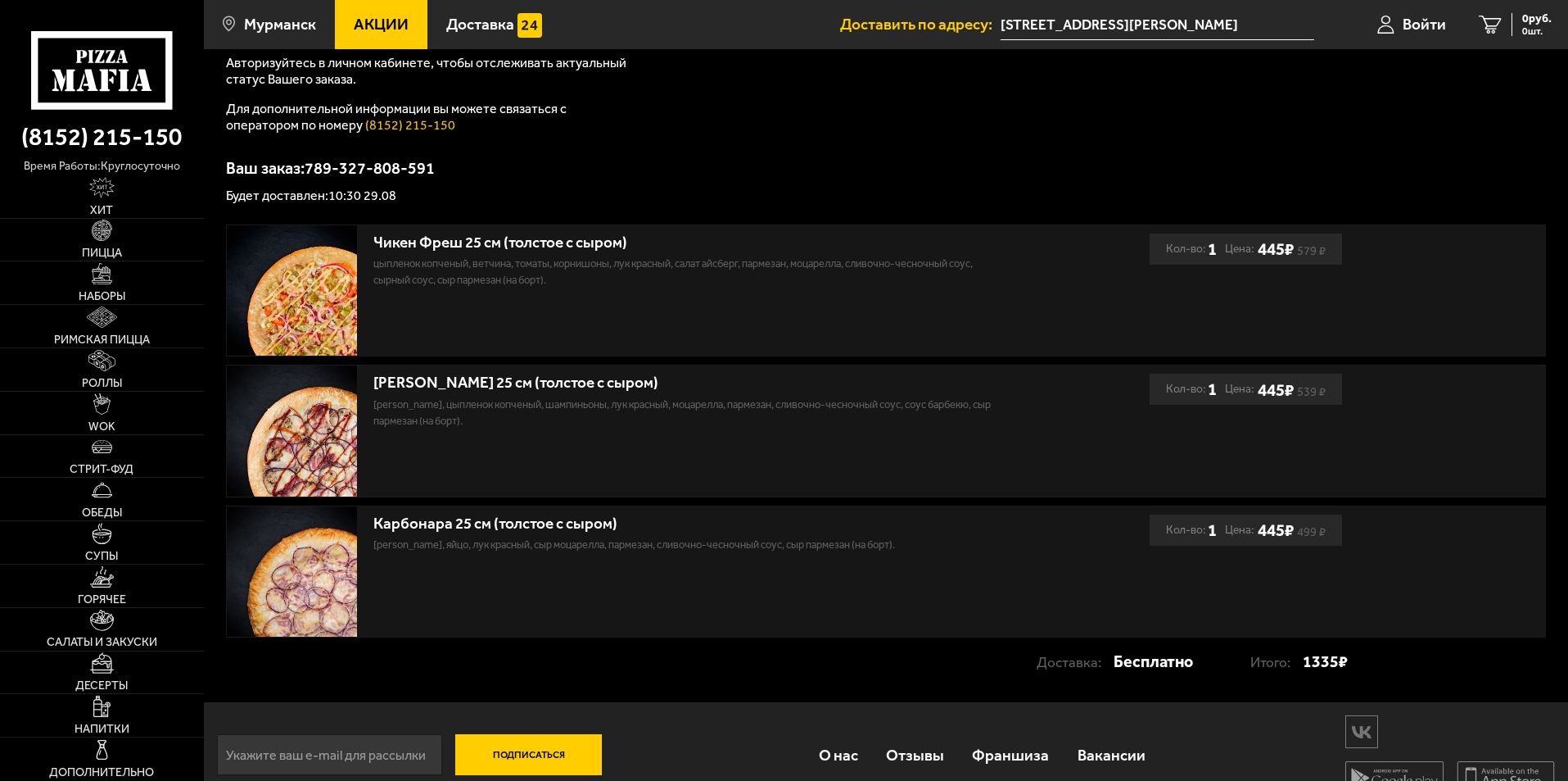
scroll to position [249, 0]
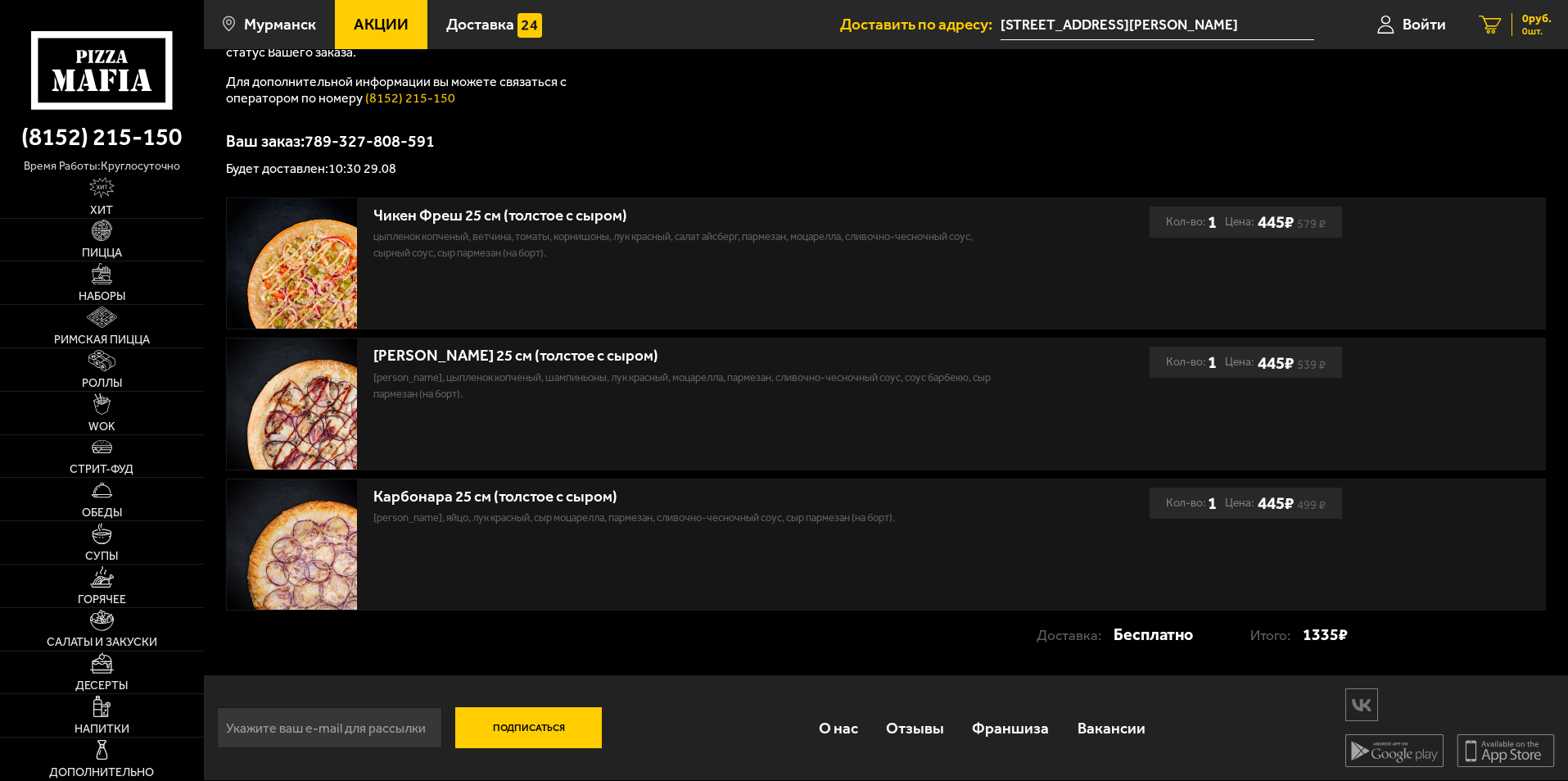
click at [1489, 25] on icon at bounding box center [1490, 25] width 23 height 19
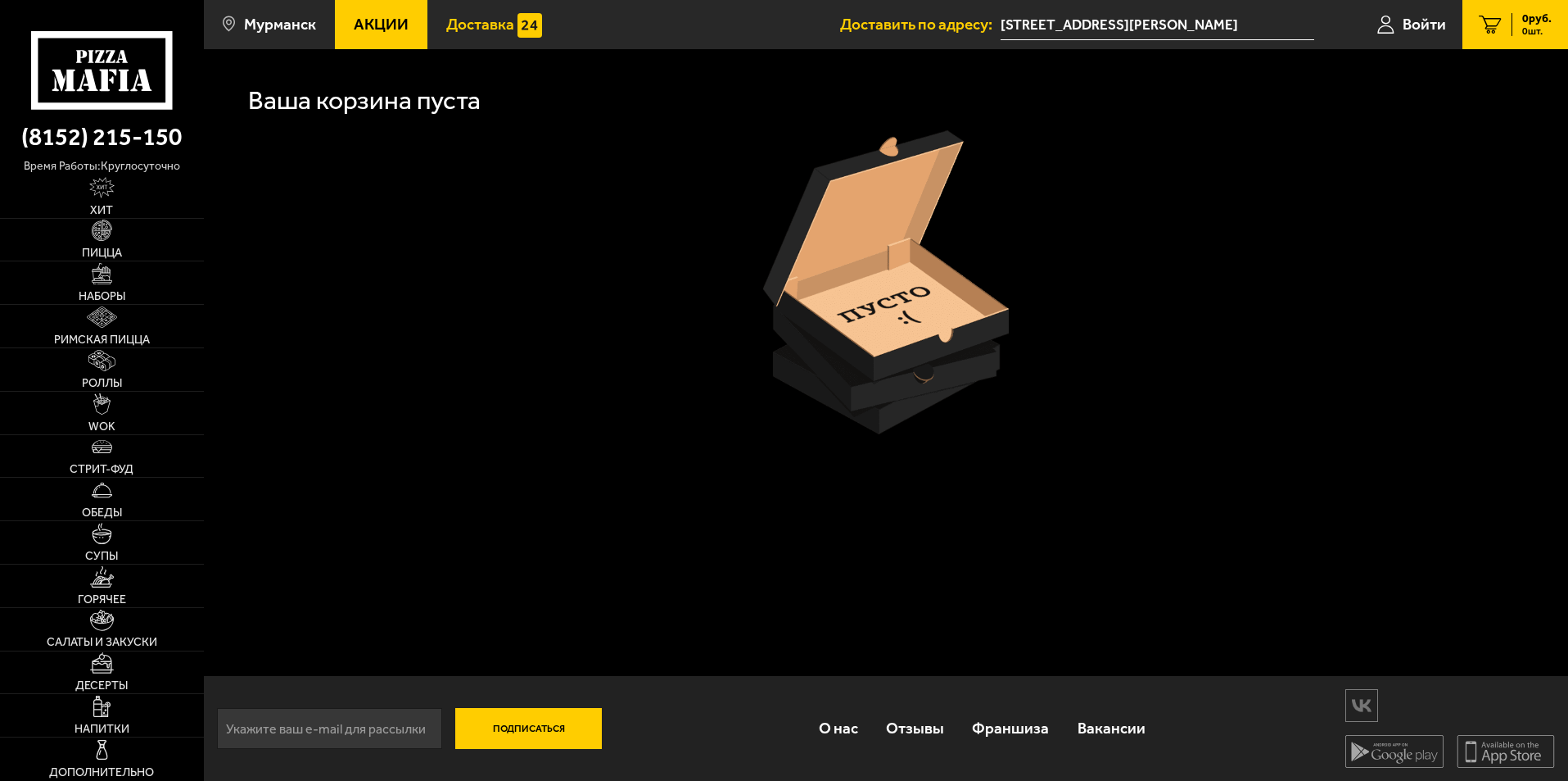
click at [475, 37] on link "Доставка" at bounding box center [494, 25] width 134 height 49
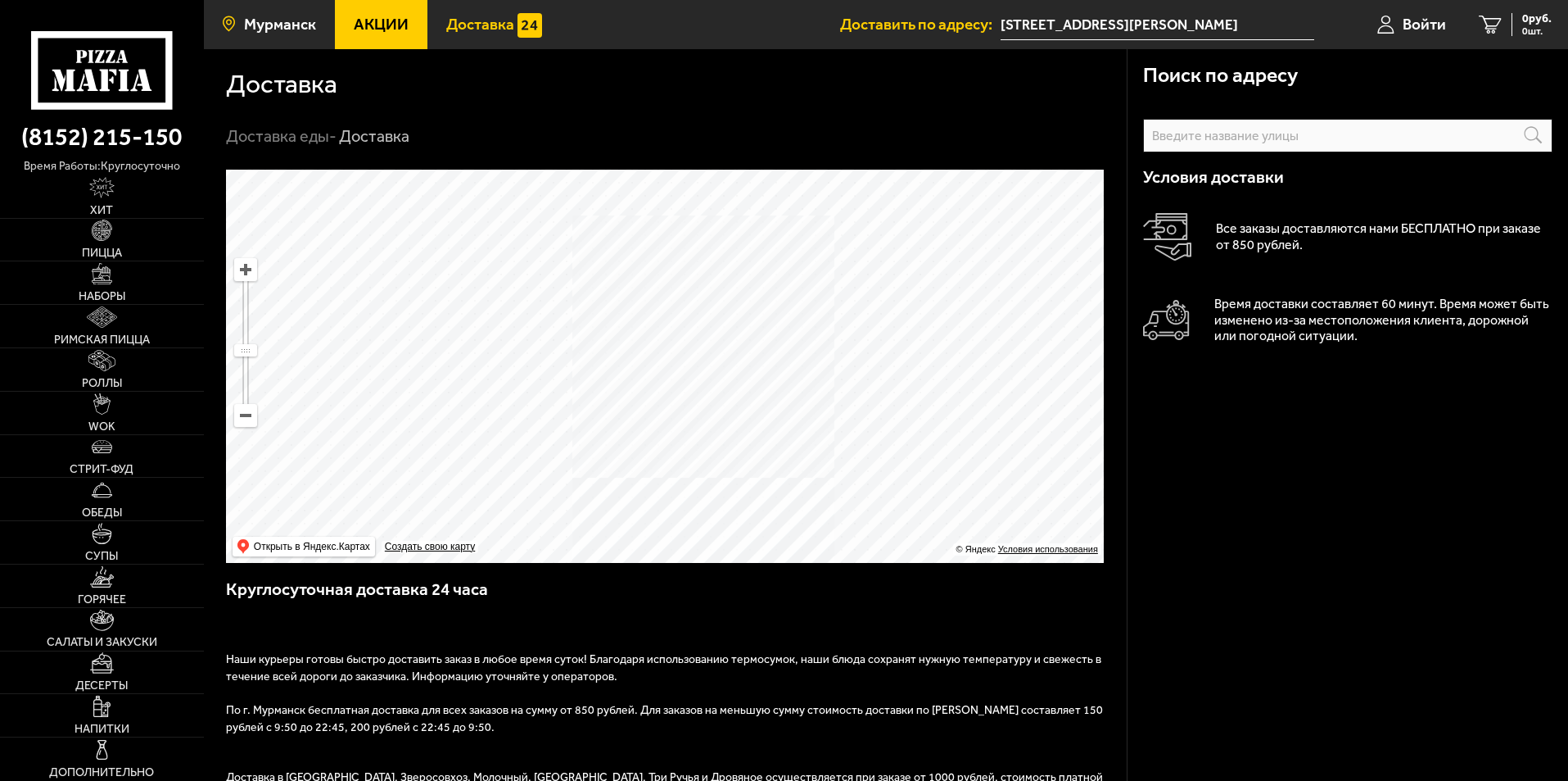
click at [320, 30] on link "Мурманск" at bounding box center [269, 25] width 131 height 49
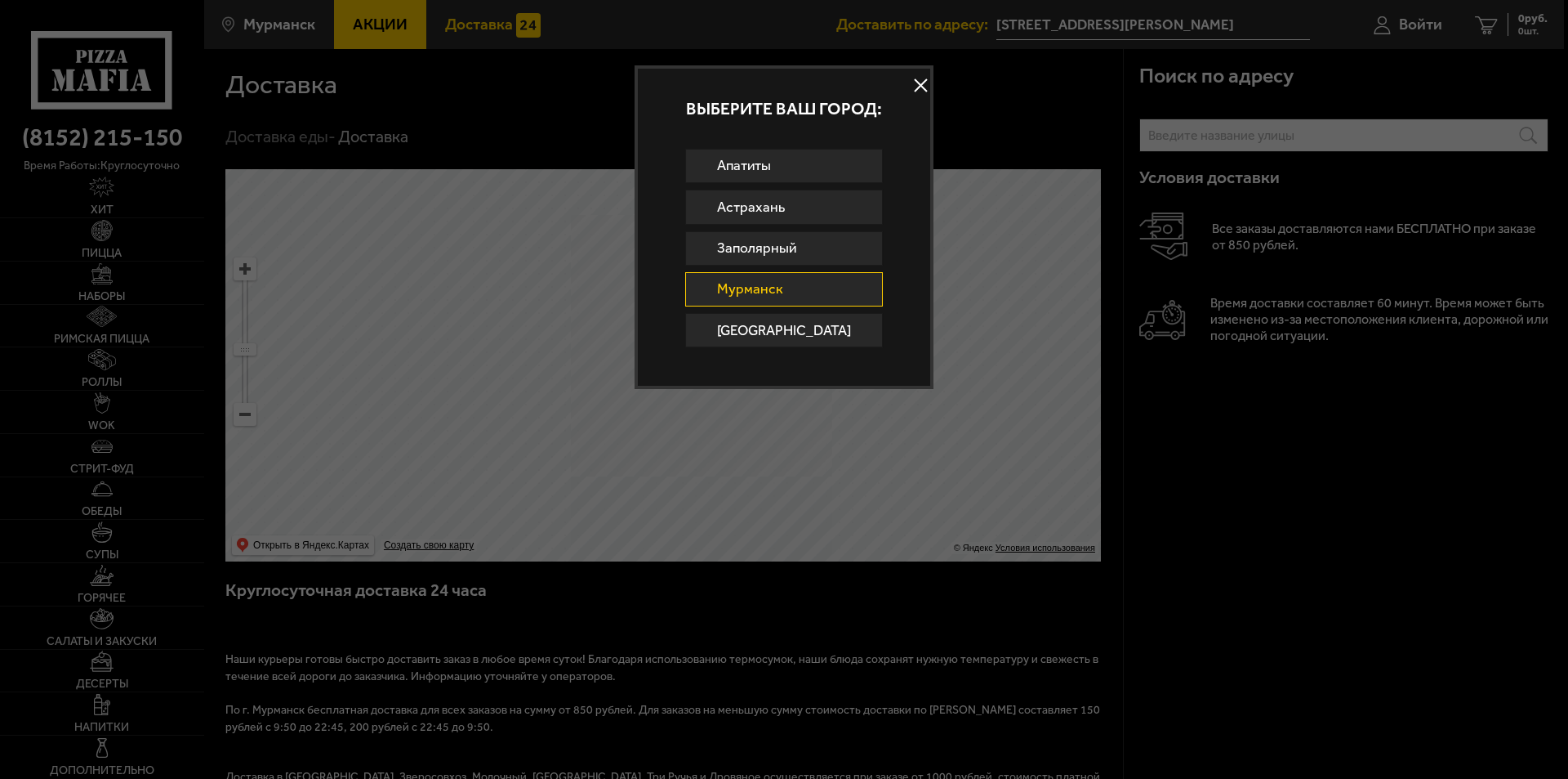
click at [909, 88] on button at bounding box center [922, 86] width 25 height 25
